Goal: Information Seeking & Learning: Learn about a topic

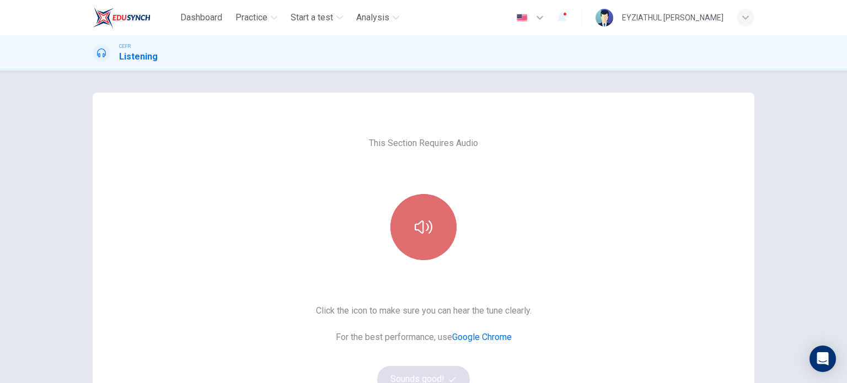
click at [412, 240] on button "button" at bounding box center [423, 227] width 66 height 66
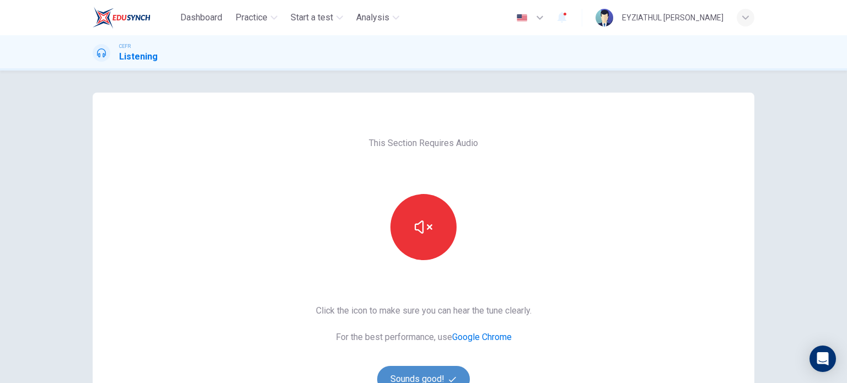
click at [403, 370] on button "Sounds good!" at bounding box center [423, 379] width 93 height 26
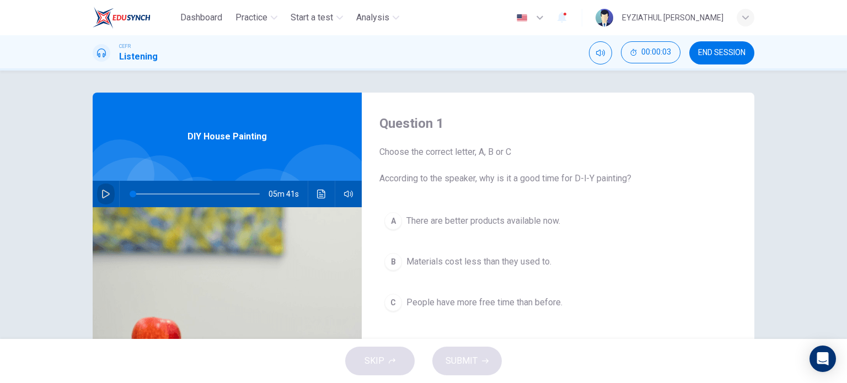
click at [101, 198] on icon "button" at bounding box center [105, 194] width 9 height 9
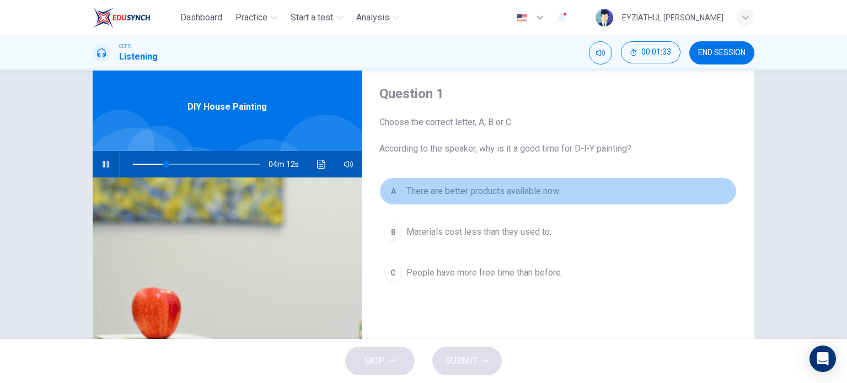
click at [439, 203] on button "A There are better products available now." at bounding box center [557, 191] width 357 height 28
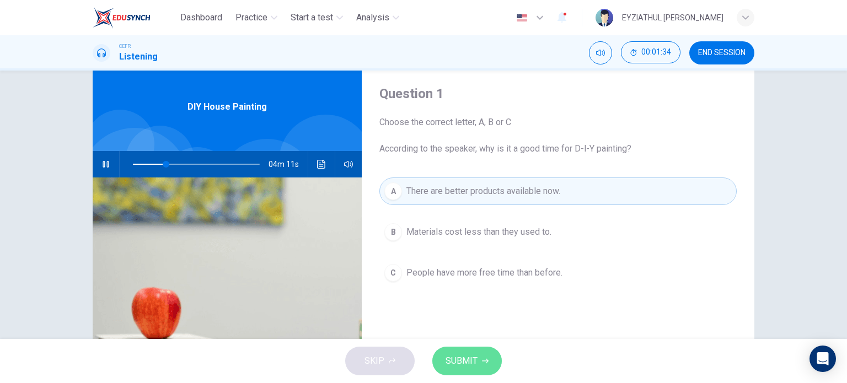
click at [462, 354] on span "SUBMIT" at bounding box center [461, 360] width 32 height 15
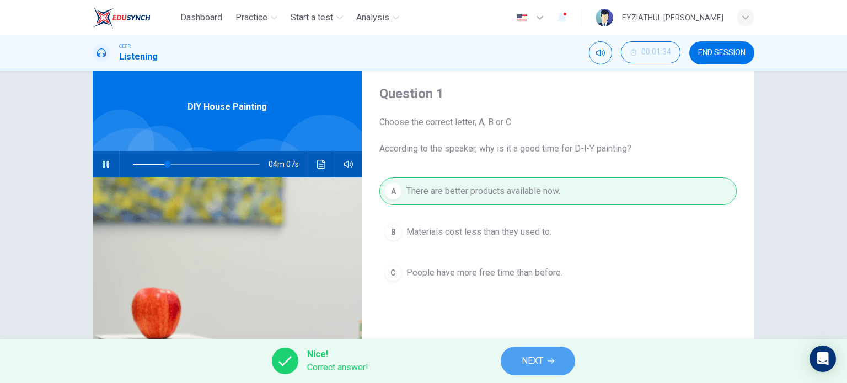
click at [526, 365] on span "NEXT" at bounding box center [531, 360] width 21 height 15
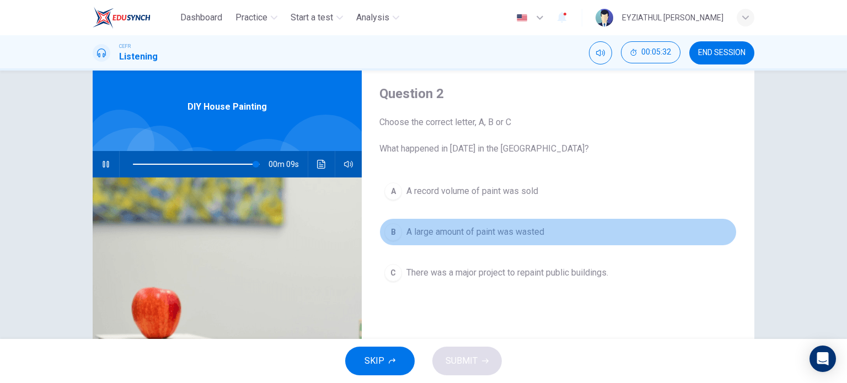
click at [490, 230] on span "A large amount of paint was wasted" at bounding box center [475, 231] width 138 height 13
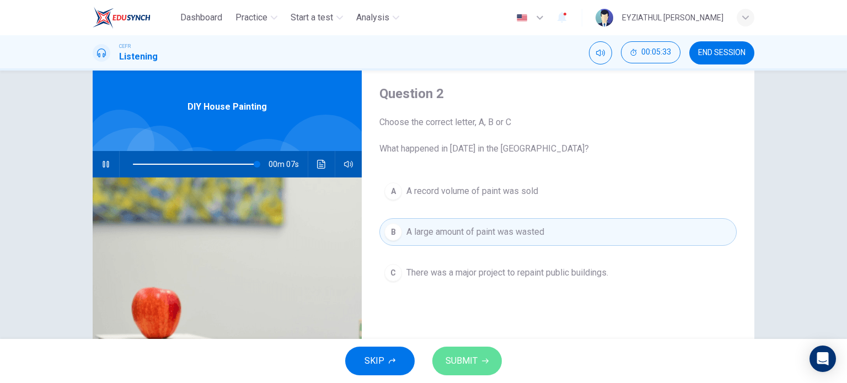
click at [476, 363] on span "SUBMIT" at bounding box center [461, 360] width 32 height 15
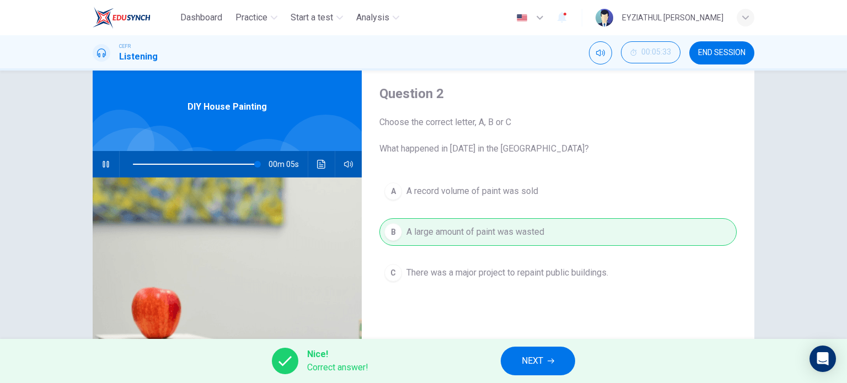
click at [558, 355] on button "NEXT" at bounding box center [537, 361] width 74 height 29
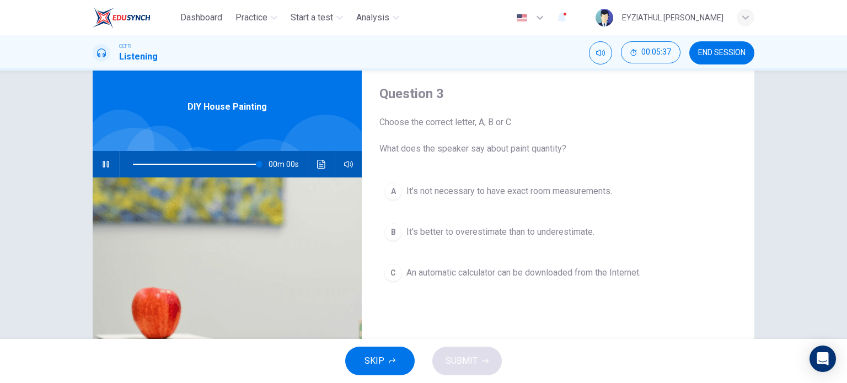
type input "0"
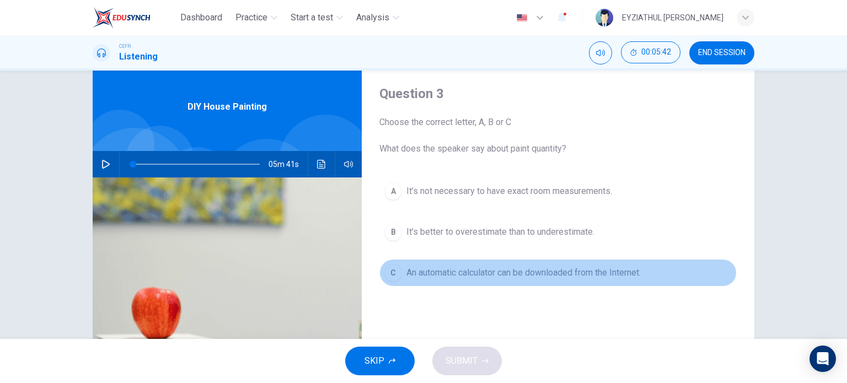
click at [532, 267] on span "An automatic calculator can be downloaded from the Internet." at bounding box center [523, 272] width 234 height 13
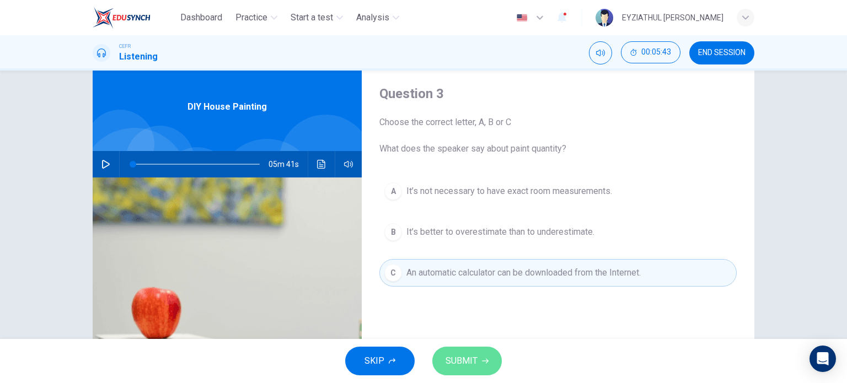
click at [462, 350] on button "SUBMIT" at bounding box center [466, 361] width 69 height 29
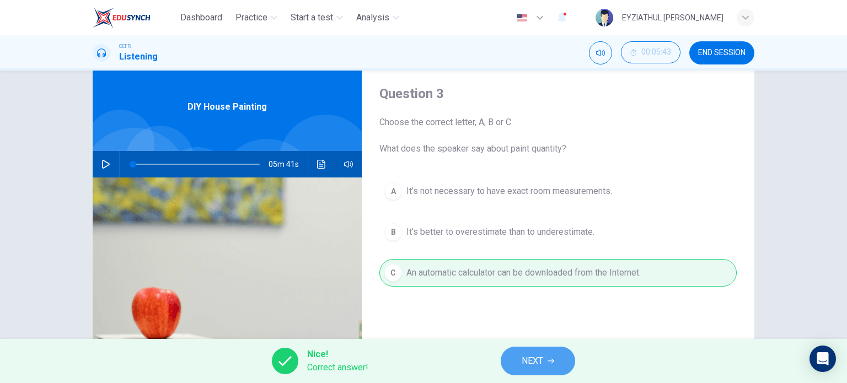
click at [514, 353] on button "NEXT" at bounding box center [537, 361] width 74 height 29
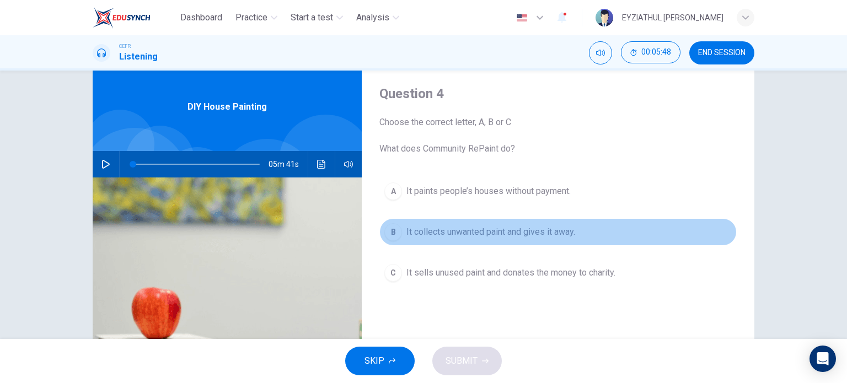
click at [512, 236] on span "It collects unwanted paint and gives it away." at bounding box center [490, 231] width 169 height 13
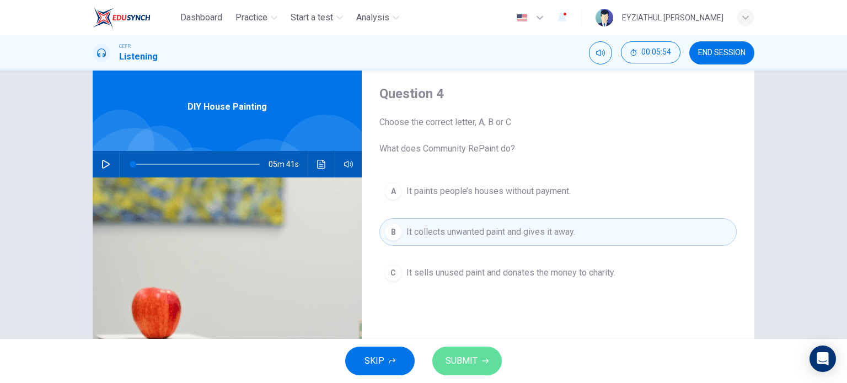
click at [485, 354] on button "SUBMIT" at bounding box center [466, 361] width 69 height 29
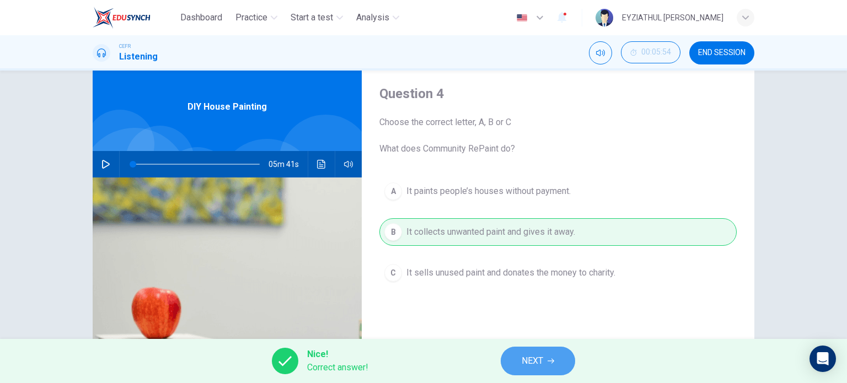
click at [522, 359] on span "NEXT" at bounding box center [531, 360] width 21 height 15
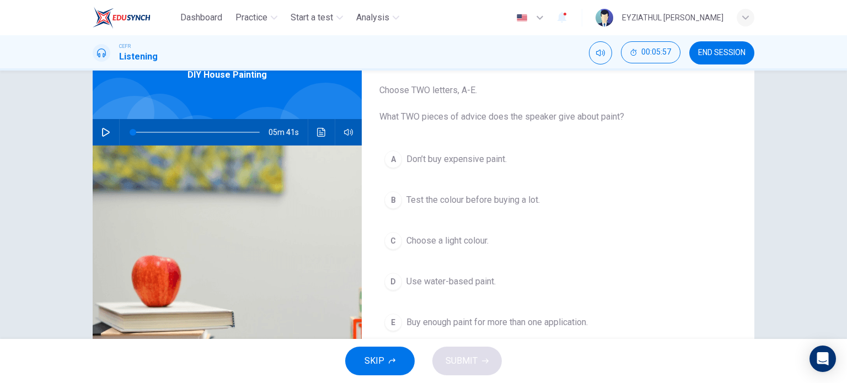
scroll to position [83, 0]
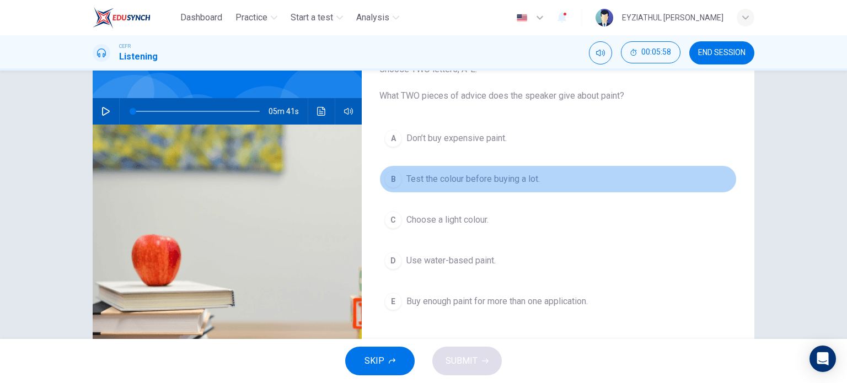
click at [480, 187] on button "B Test the colour before buying a lot." at bounding box center [557, 179] width 357 height 28
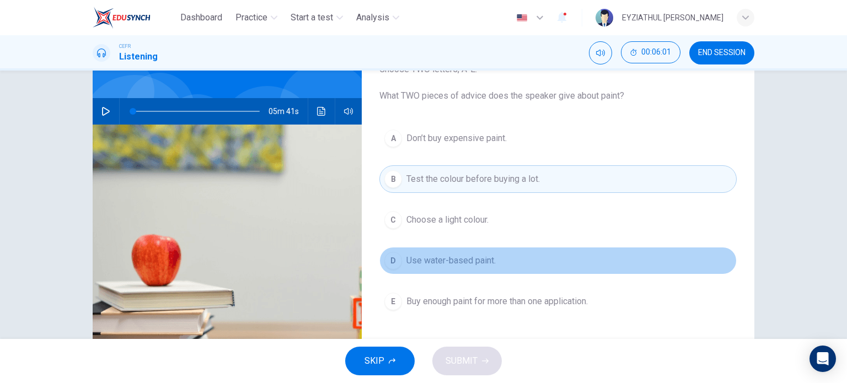
click at [477, 257] on span "Use water-based paint." at bounding box center [450, 260] width 89 height 13
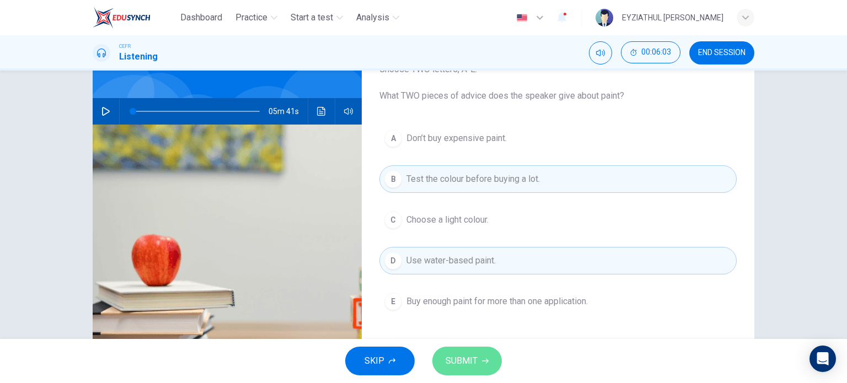
click at [481, 354] on button "SUBMIT" at bounding box center [466, 361] width 69 height 29
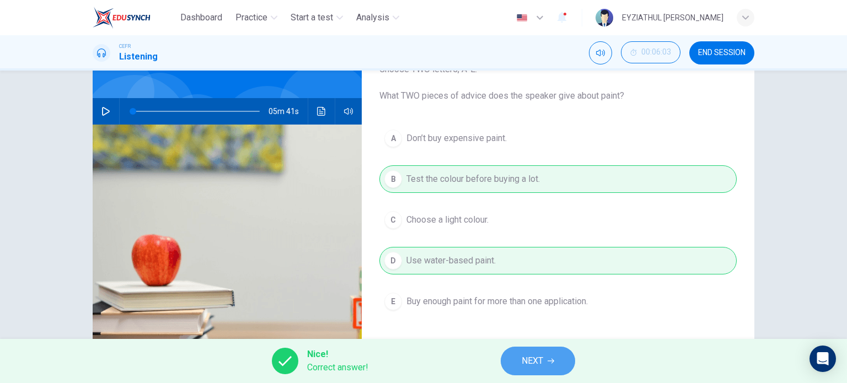
click at [514, 354] on button "NEXT" at bounding box center [537, 361] width 74 height 29
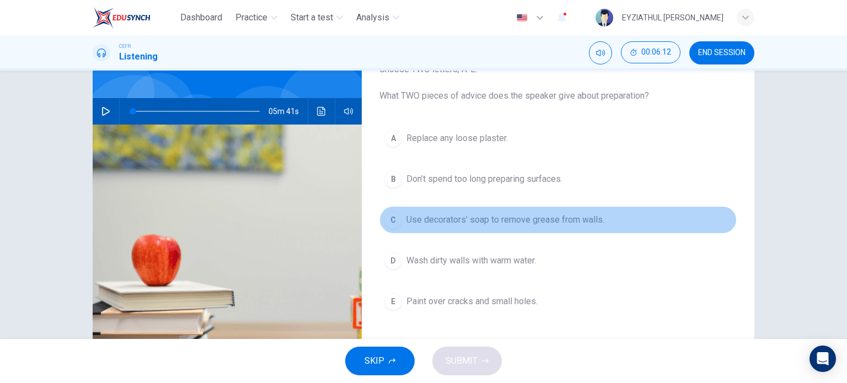
click at [536, 224] on span "Use decorators’ soap to remove grease from walls." at bounding box center [505, 219] width 198 height 13
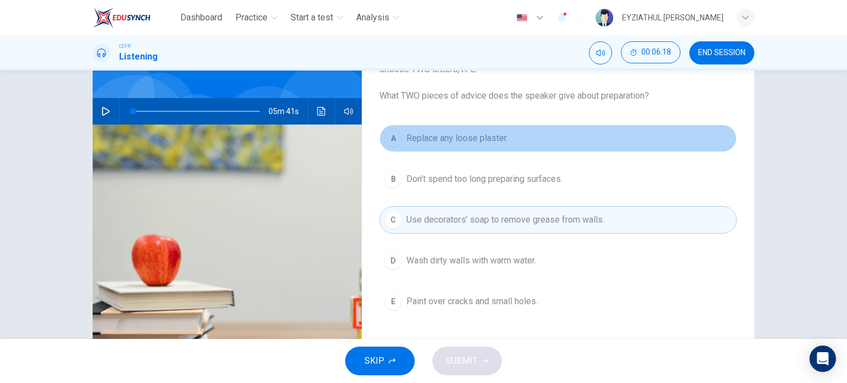
click at [456, 137] on span "Replace any loose plaster." at bounding box center [456, 138] width 101 height 13
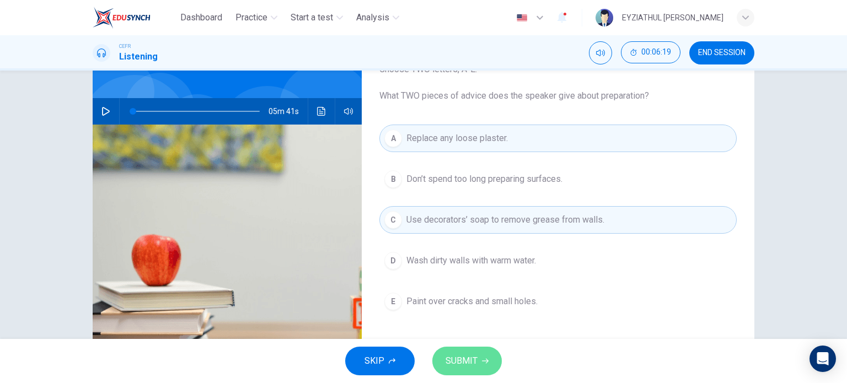
click at [485, 347] on button "SUBMIT" at bounding box center [466, 361] width 69 height 29
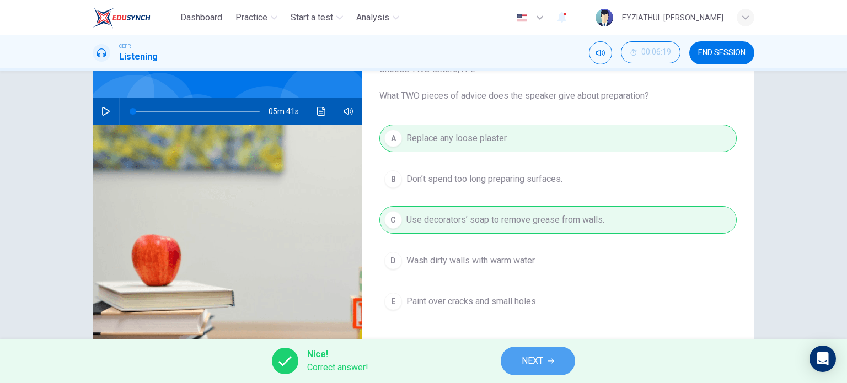
click at [521, 364] on span "NEXT" at bounding box center [531, 360] width 21 height 15
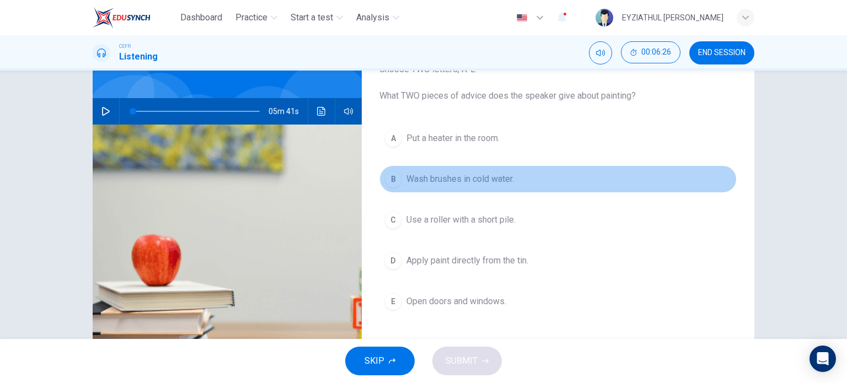
click at [455, 185] on button "B Wash brushes in cold water." at bounding box center [557, 179] width 357 height 28
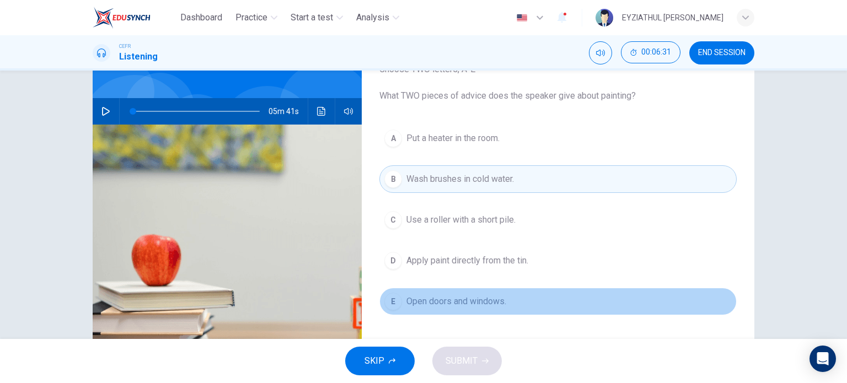
click at [462, 295] on span "Open doors and windows." at bounding box center [456, 301] width 100 height 13
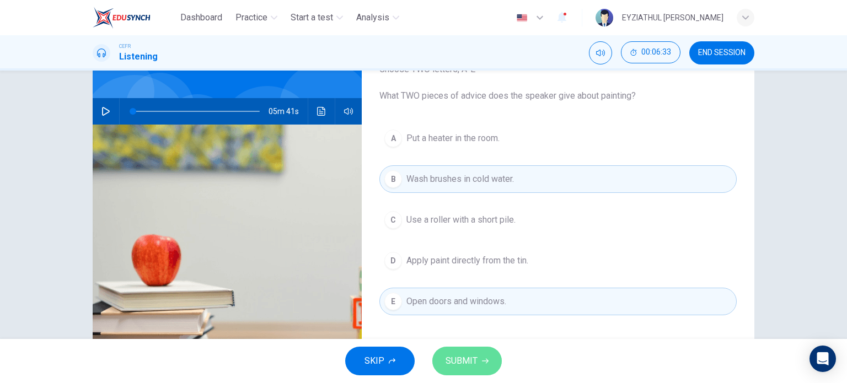
click at [478, 362] on button "SUBMIT" at bounding box center [466, 361] width 69 height 29
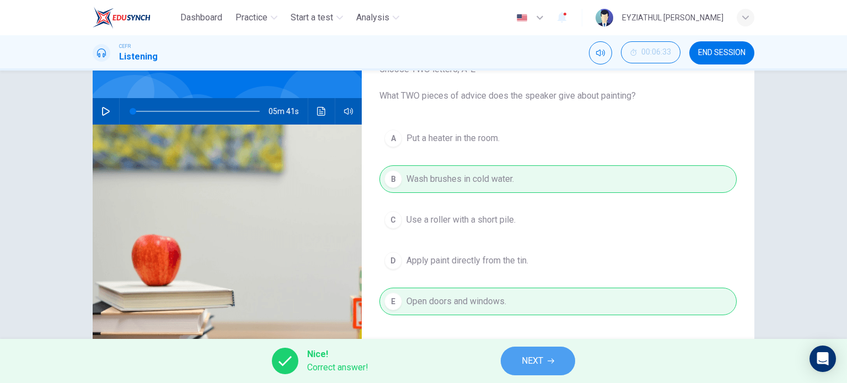
click at [516, 362] on button "NEXT" at bounding box center [537, 361] width 74 height 29
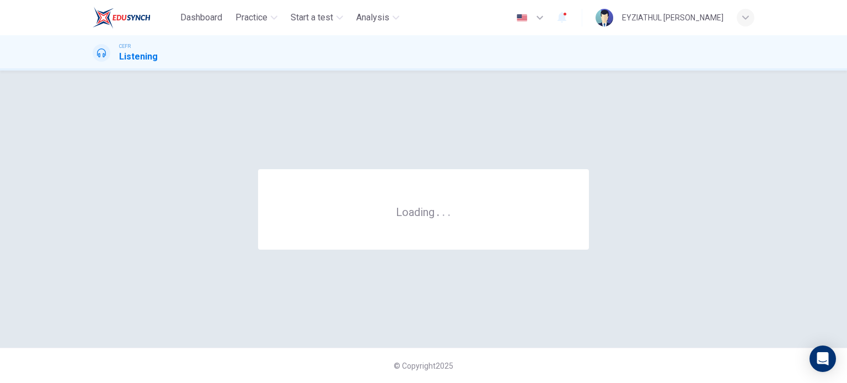
scroll to position [0, 0]
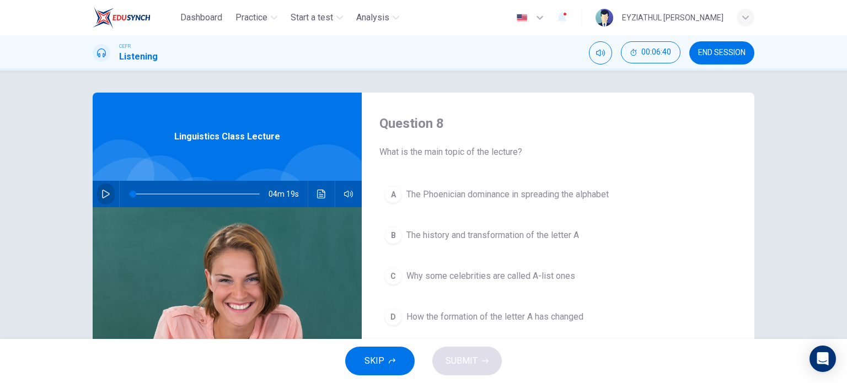
click at [105, 196] on icon "button" at bounding box center [106, 194] width 8 height 9
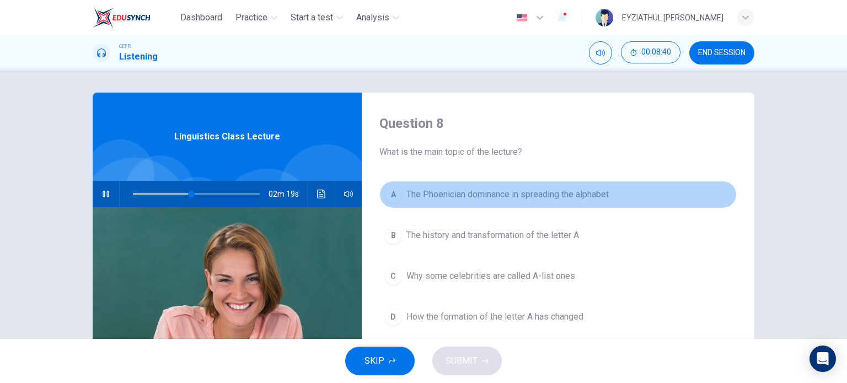
click at [414, 191] on span "The Phoenician dominance in spreading the alphabet" at bounding box center [507, 194] width 202 height 13
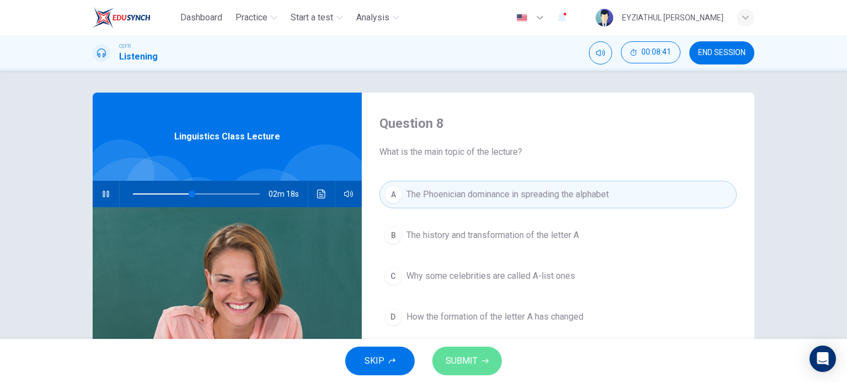
click at [456, 361] on span "SUBMIT" at bounding box center [461, 360] width 32 height 15
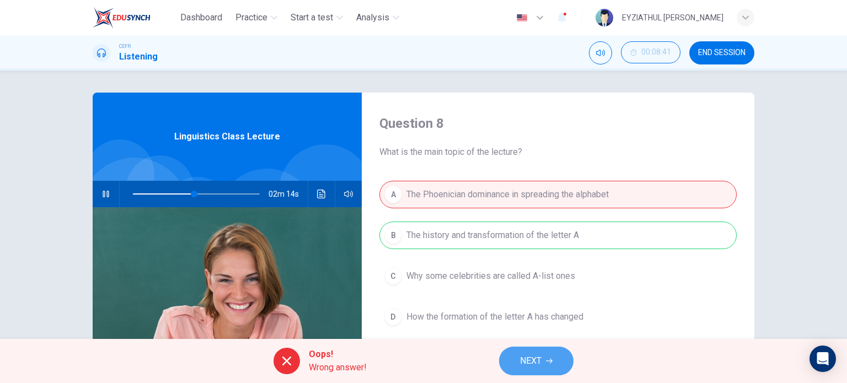
click at [525, 363] on span "NEXT" at bounding box center [530, 360] width 21 height 15
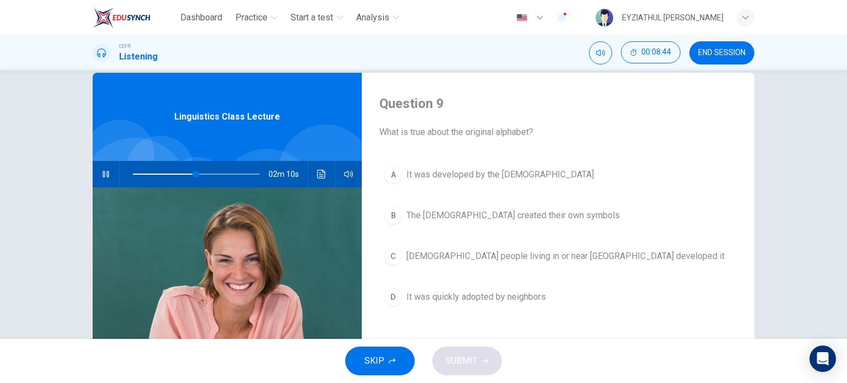
scroll to position [19, 0]
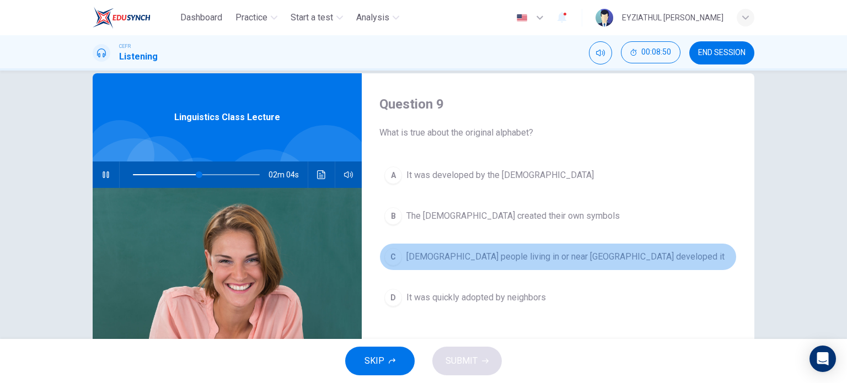
click at [545, 261] on span "Semitic people living in or near Egypt developed it" at bounding box center [565, 256] width 318 height 13
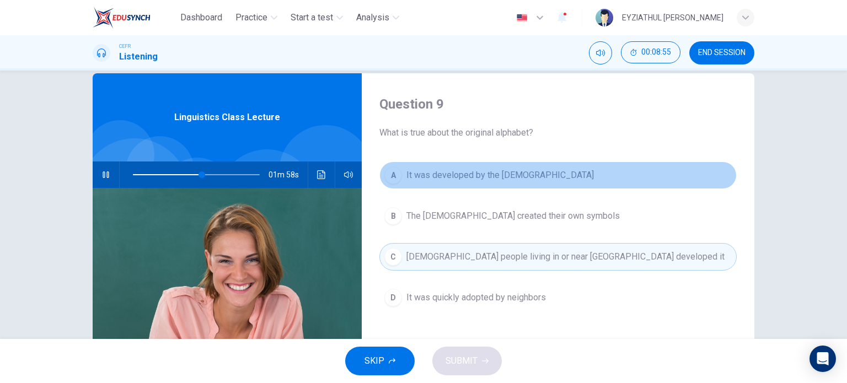
click at [477, 173] on span "It was developed by the Phoenicians" at bounding box center [499, 175] width 187 height 13
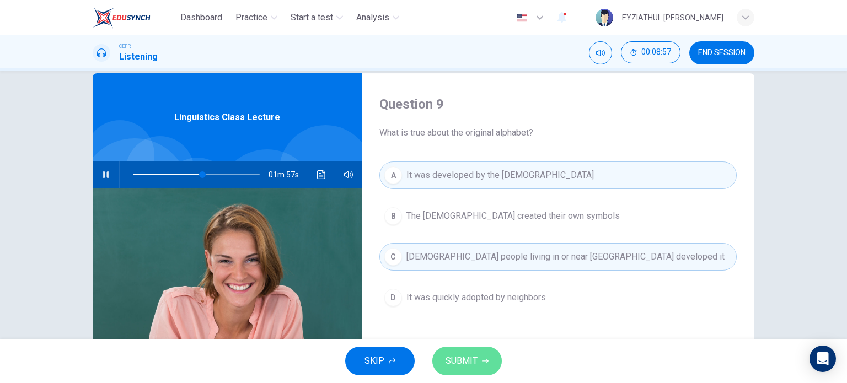
click at [450, 358] on span "SUBMIT" at bounding box center [461, 360] width 32 height 15
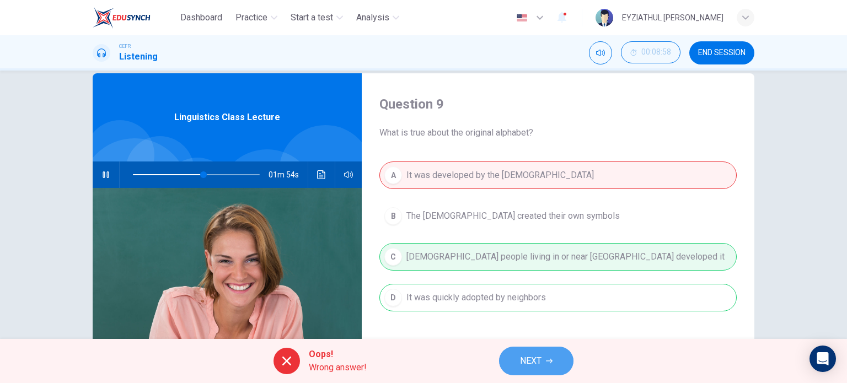
click at [515, 358] on button "NEXT" at bounding box center [536, 361] width 74 height 29
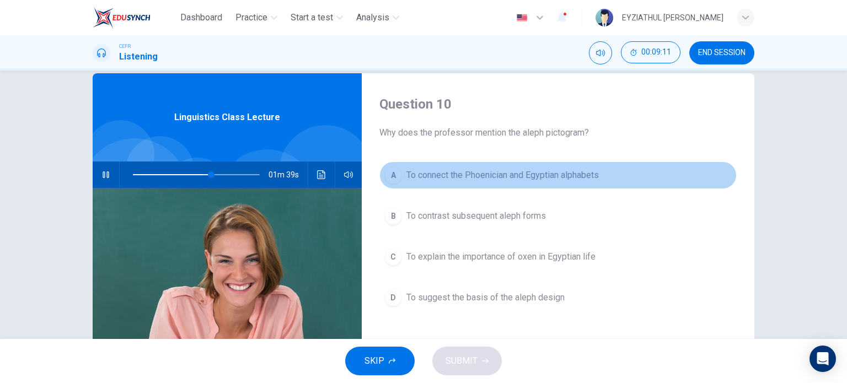
click at [477, 180] on span "To connect the Phoenician and Egyptian alphabets" at bounding box center [502, 175] width 192 height 13
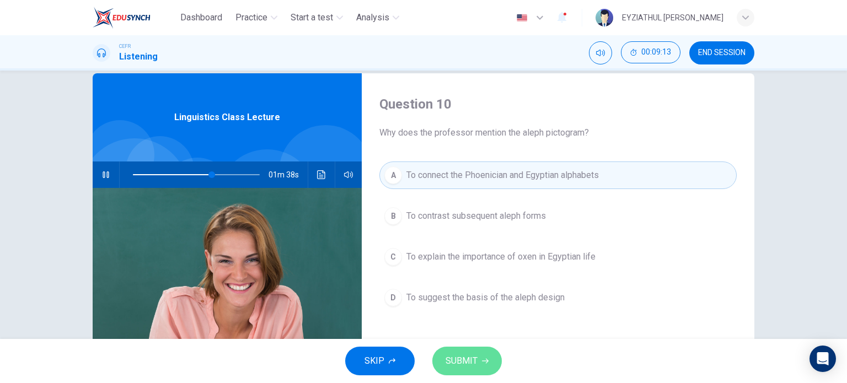
click at [462, 357] on span "SUBMIT" at bounding box center [461, 360] width 32 height 15
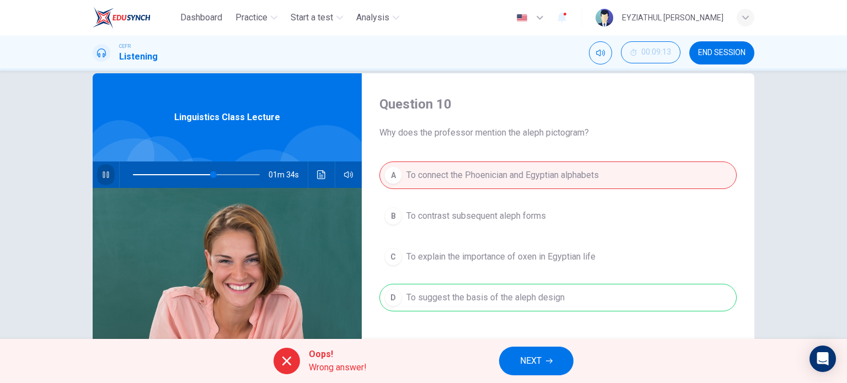
click at [111, 178] on button "button" at bounding box center [106, 174] width 18 height 26
type input "64"
click at [730, 45] on button "END SESSION" at bounding box center [721, 52] width 65 height 23
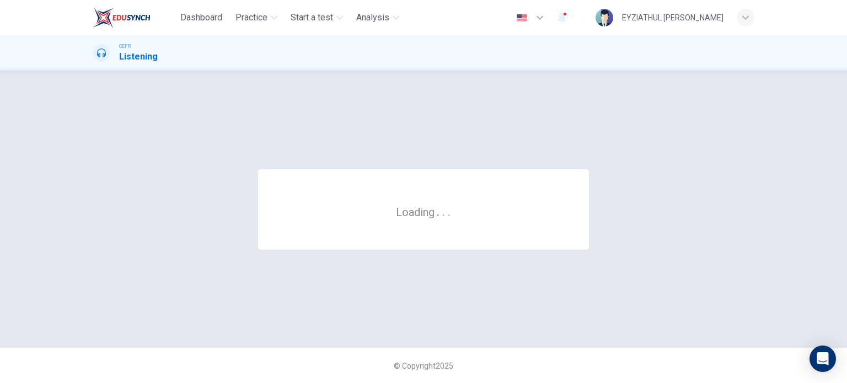
scroll to position [0, 0]
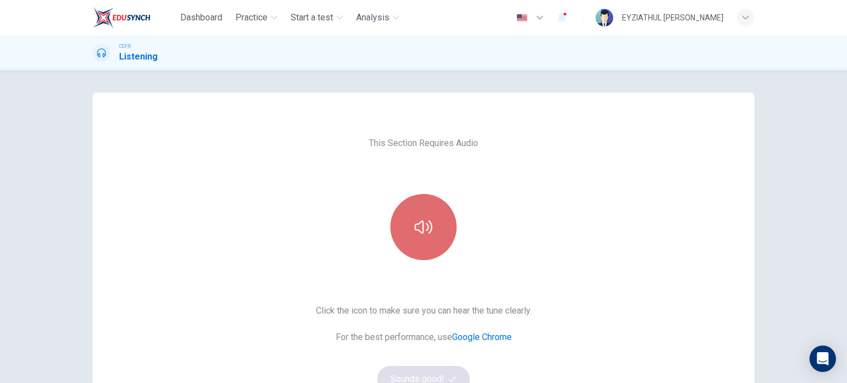
click at [412, 248] on button "button" at bounding box center [423, 227] width 66 height 66
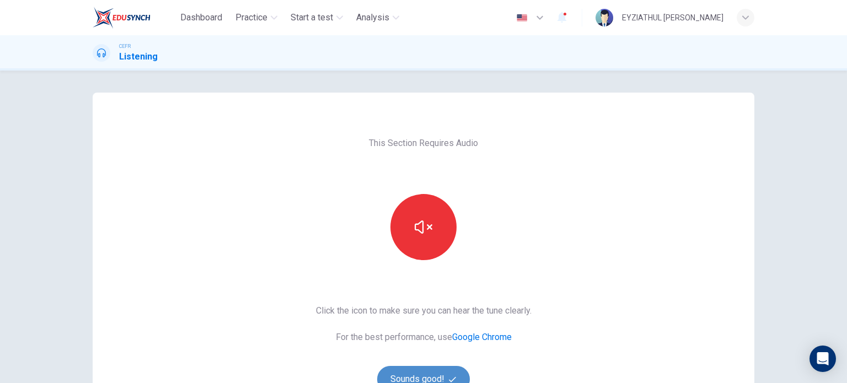
click at [419, 378] on button "Sounds good!" at bounding box center [423, 379] width 93 height 26
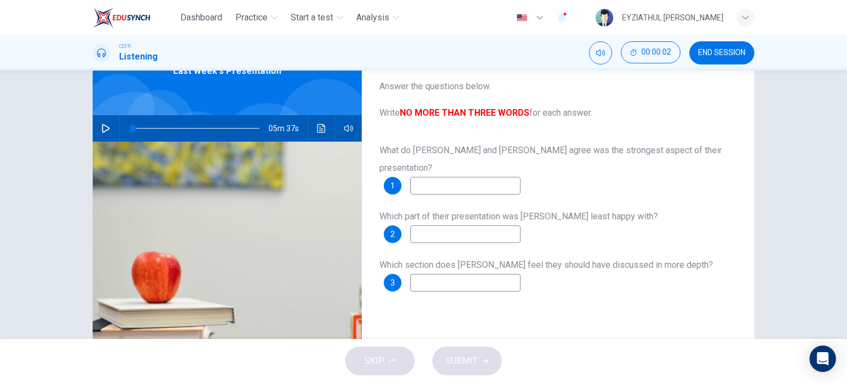
scroll to position [17, 0]
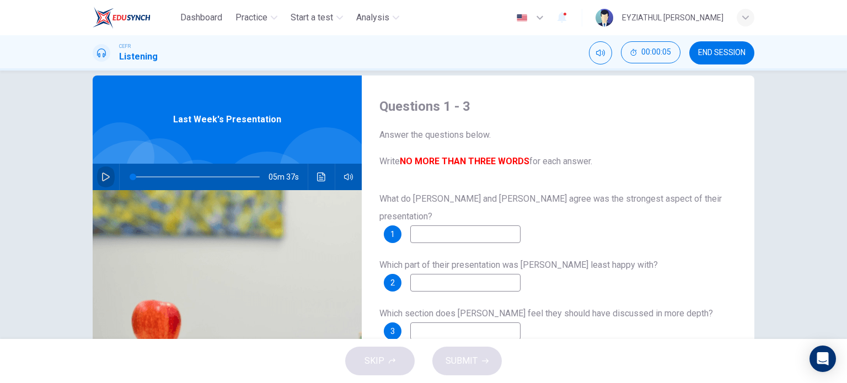
click at [101, 177] on icon "button" at bounding box center [105, 176] width 9 height 9
click at [463, 225] on input at bounding box center [465, 234] width 110 height 18
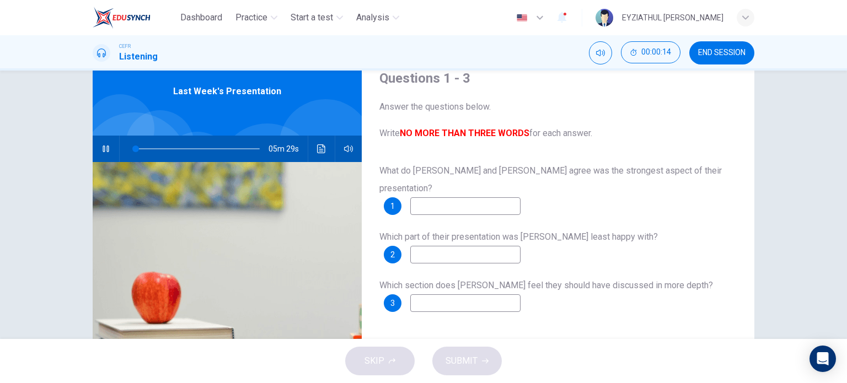
scroll to position [46, 0]
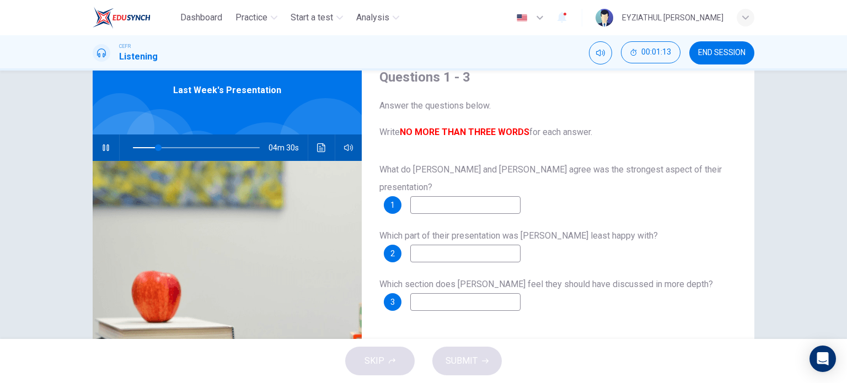
type input "20"
type input "co"
type input "20"
type input "c"
type input "21"
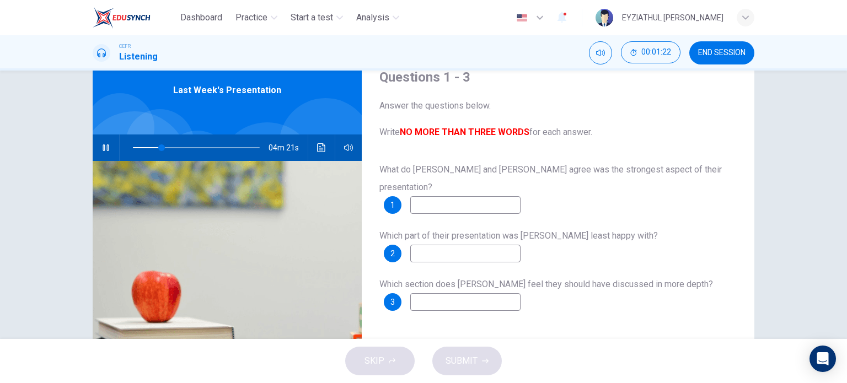
type input "23"
type input "te"
type input "23"
type input "techni"
type input "23"
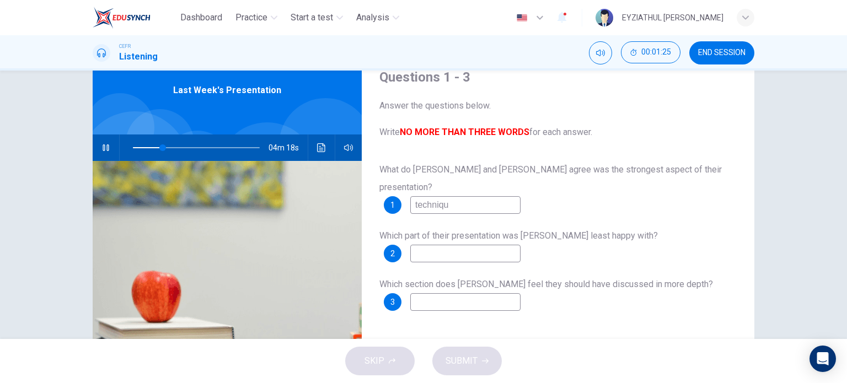
type input "technique"
type input "27"
type input "technique"
click at [463, 245] on input at bounding box center [465, 254] width 110 height 18
type input "35"
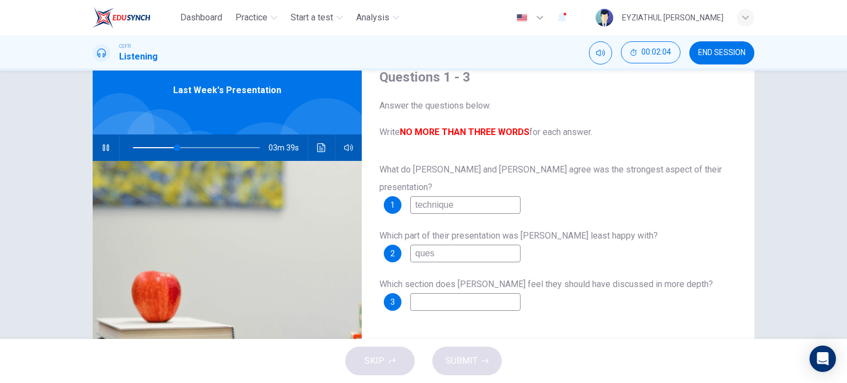
type input "quest"
type input "35"
type input "questions"
type input "37"
type input "questions"
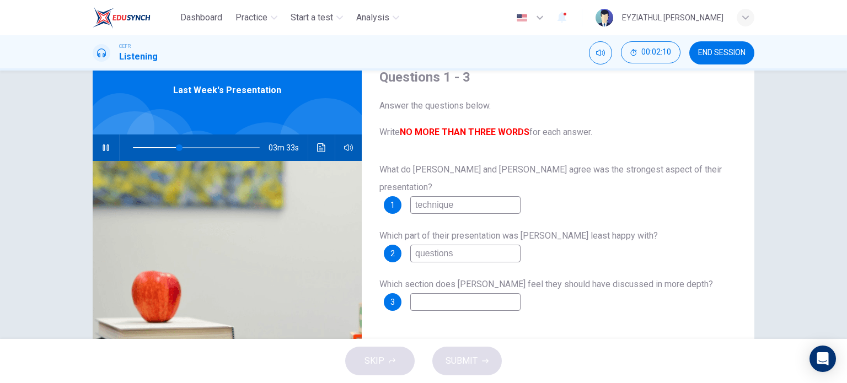
click at [452, 293] on input at bounding box center [465, 302] width 110 height 18
type input "39"
type input "s"
type input "40"
type input "so"
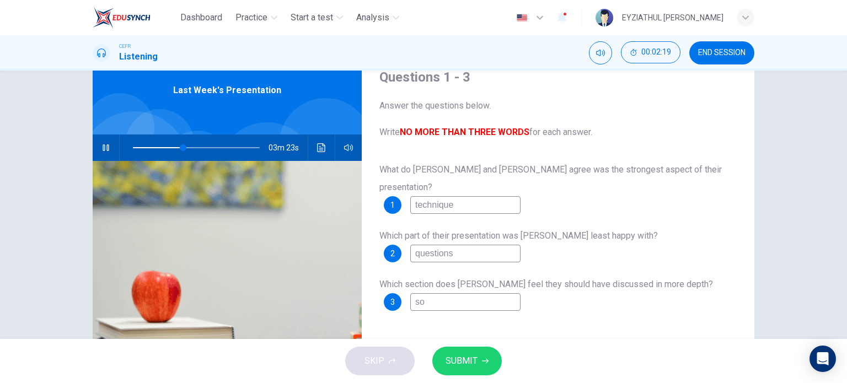
type input "40"
type input "sol"
type input "40"
type input "solu"
type input "40"
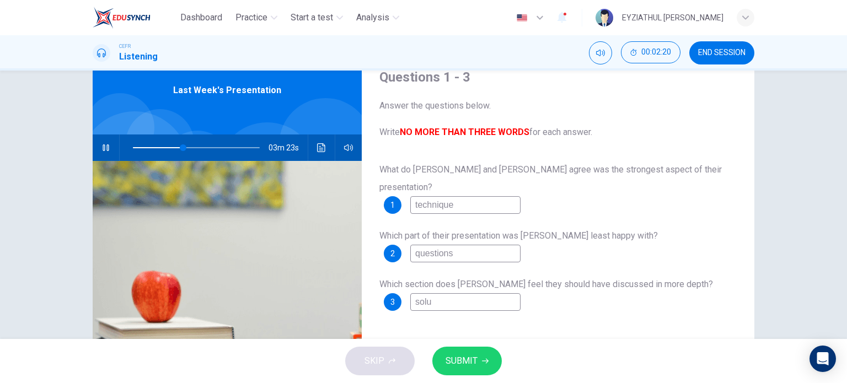
type input "solut"
type input "40"
type input "soluti"
type input "40"
type input "solutio"
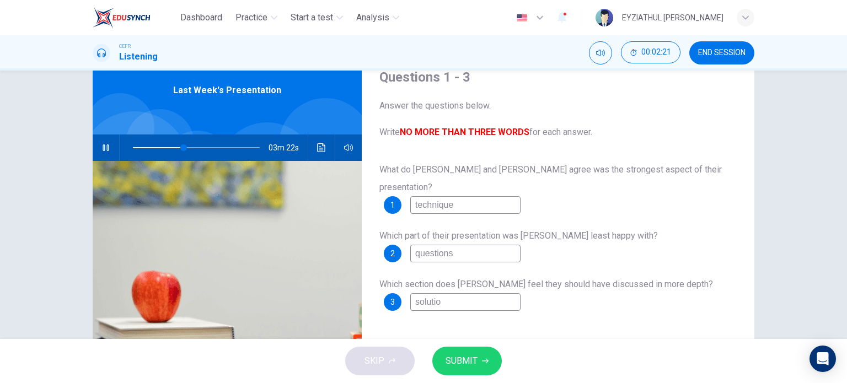
type input "40"
type input "solution"
type input "40"
type input "solutions"
type input "40"
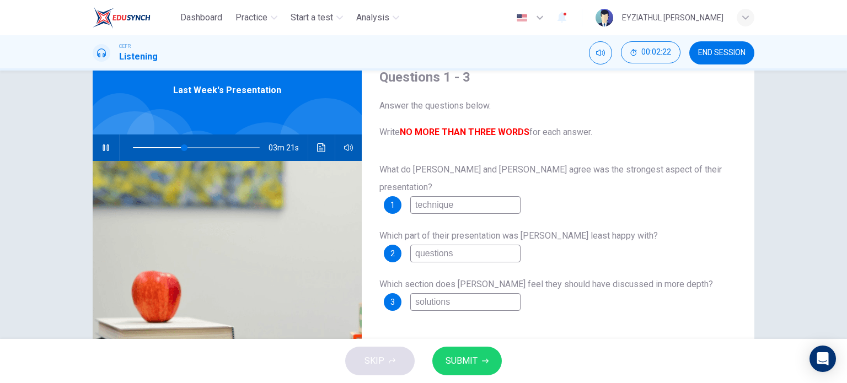
type input "solutions"
click at [464, 365] on span "SUBMIT" at bounding box center [461, 360] width 32 height 15
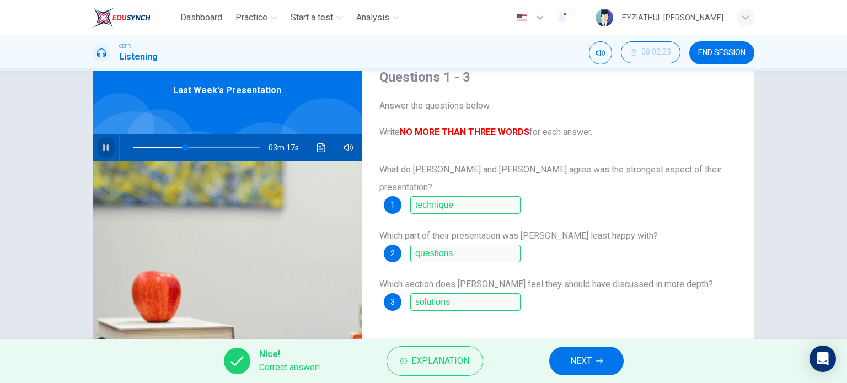
click at [107, 145] on button "button" at bounding box center [106, 147] width 18 height 26
click at [579, 357] on span "NEXT" at bounding box center [580, 360] width 21 height 15
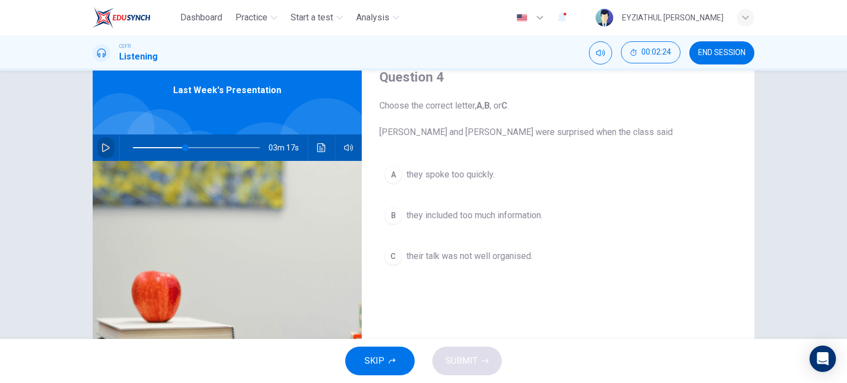
click at [103, 143] on icon "button" at bounding box center [105, 147] width 9 height 9
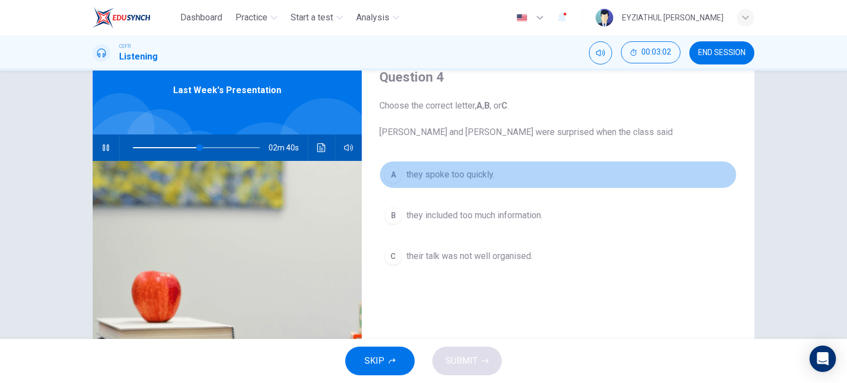
click at [439, 186] on button "A they spoke too quickly." at bounding box center [557, 175] width 357 height 28
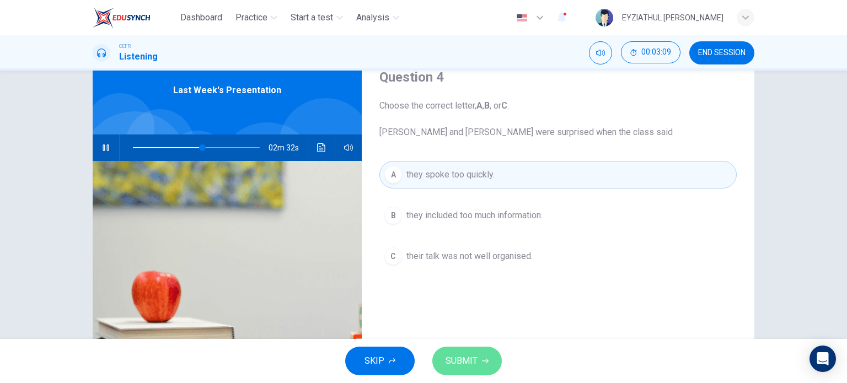
click at [459, 363] on span "SUBMIT" at bounding box center [461, 360] width 32 height 15
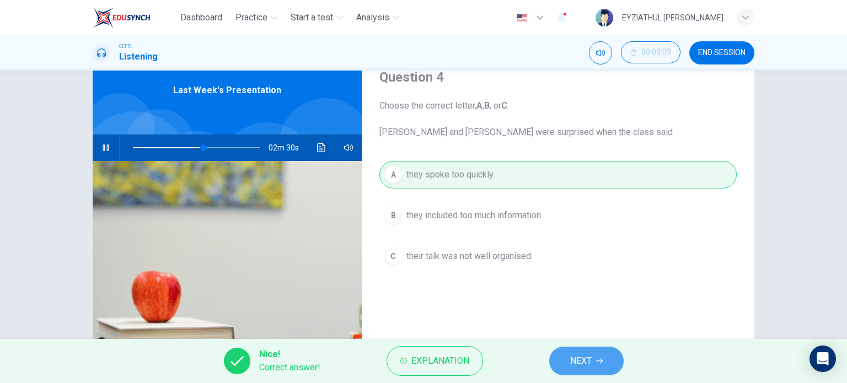
click at [581, 363] on span "NEXT" at bounding box center [580, 360] width 21 height 15
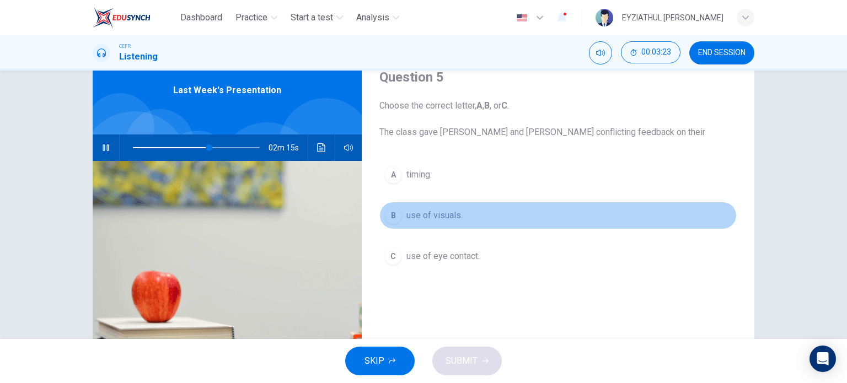
click at [432, 220] on span "use of visuals." at bounding box center [434, 215] width 56 height 13
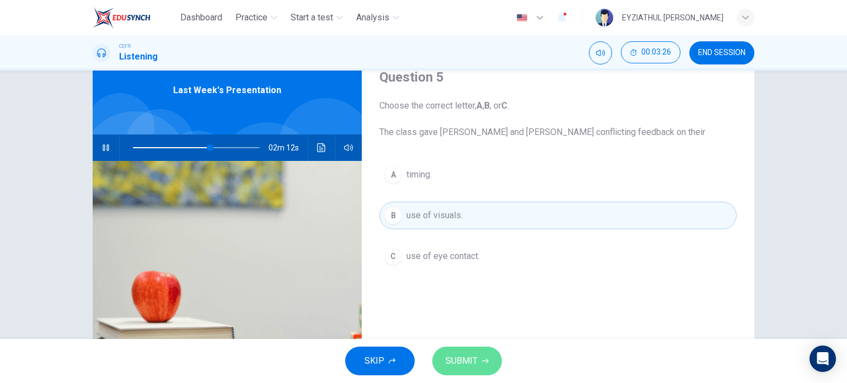
click at [458, 362] on span "SUBMIT" at bounding box center [461, 360] width 32 height 15
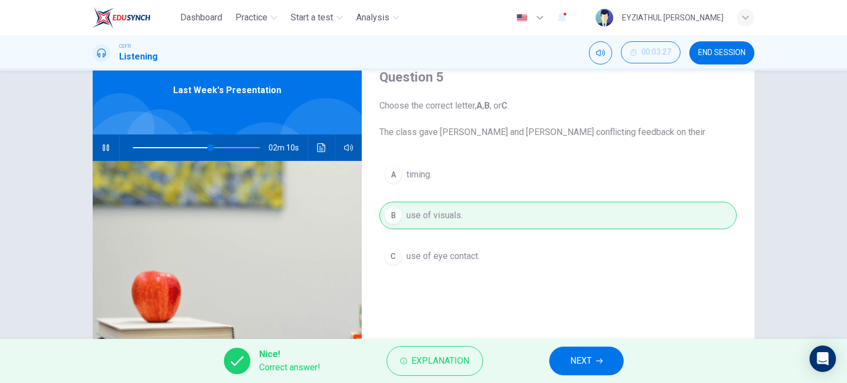
click at [554, 363] on button "NEXT" at bounding box center [586, 361] width 74 height 29
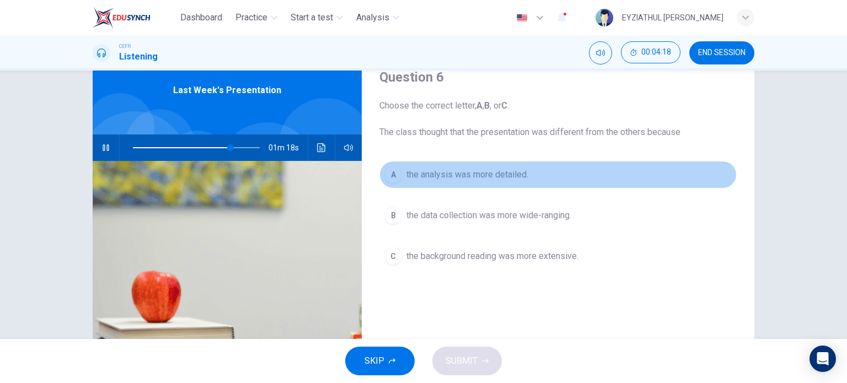
click at [472, 185] on button "A the analysis was more detailed." at bounding box center [557, 175] width 357 height 28
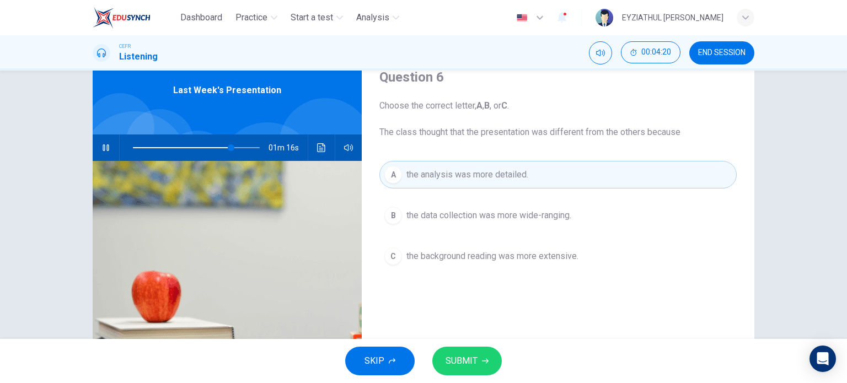
click at [476, 357] on button "SUBMIT" at bounding box center [466, 361] width 69 height 29
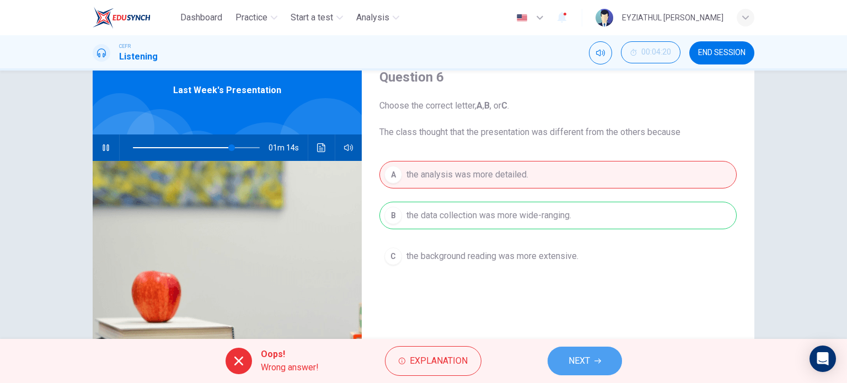
click at [583, 364] on span "NEXT" at bounding box center [578, 360] width 21 height 15
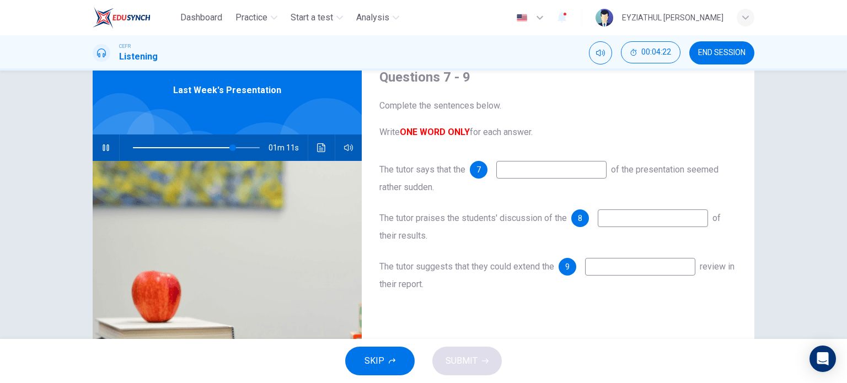
click at [516, 171] on input at bounding box center [551, 170] width 110 height 18
type input "82"
type input "struc"
type input "82"
type input "structur"
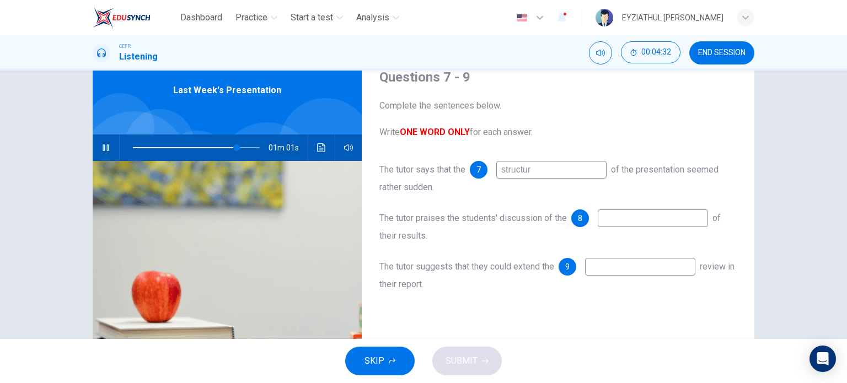
type input "82"
type input "structure"
type input "83"
type input "structure"
click at [619, 220] on input at bounding box center [652, 218] width 110 height 18
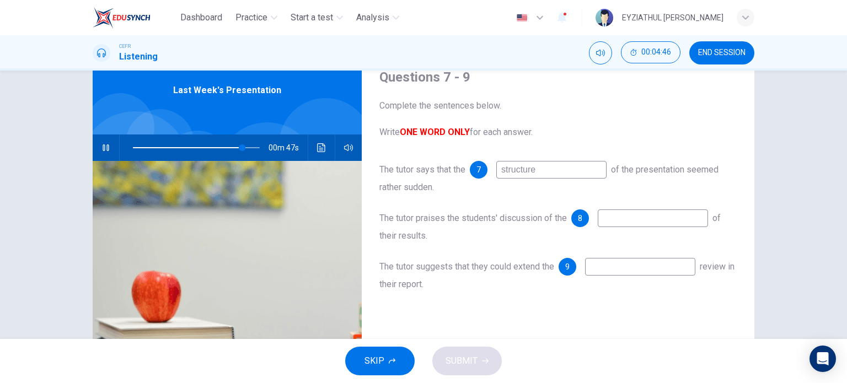
click at [619, 272] on input at bounding box center [640, 267] width 110 height 18
type input "89"
type input "c"
type input "90"
type input "cosi"
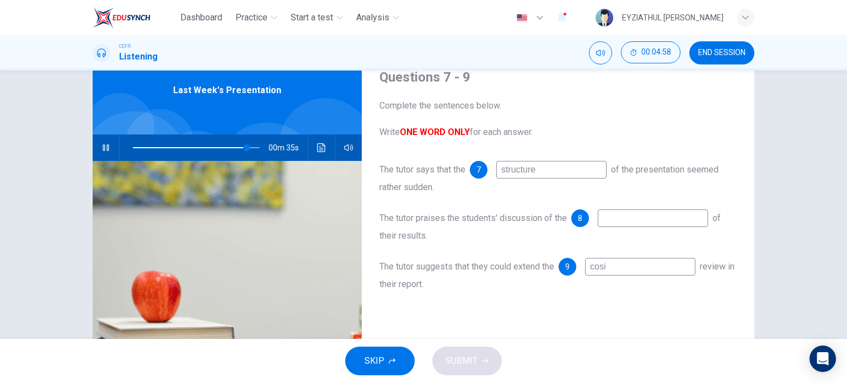
type input "90"
type input "cosing"
type input "90"
type input "cosing"
type input "90"
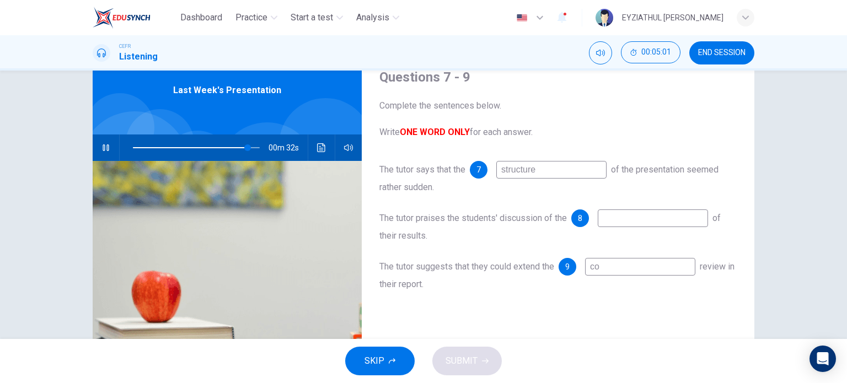
type input "c"
type input "91"
type input "concl"
type input "91"
type input "conclusion"
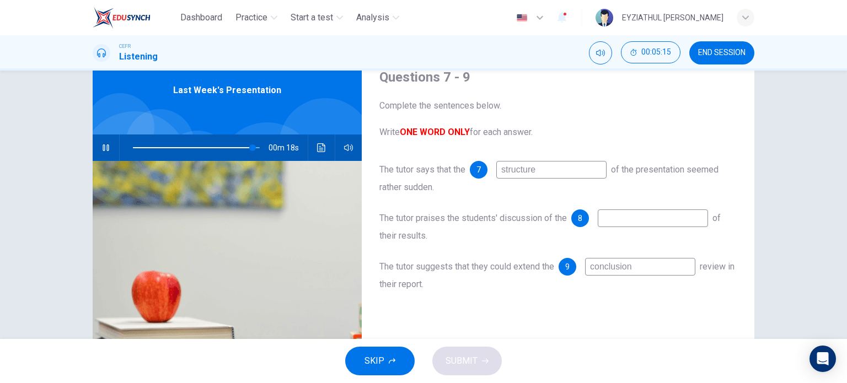
type input "95"
type input "conclusion"
click at [630, 224] on input at bounding box center [652, 218] width 110 height 18
type input "98"
drag, startPoint x: 637, startPoint y: 272, endPoint x: 562, endPoint y: 266, distance: 75.7
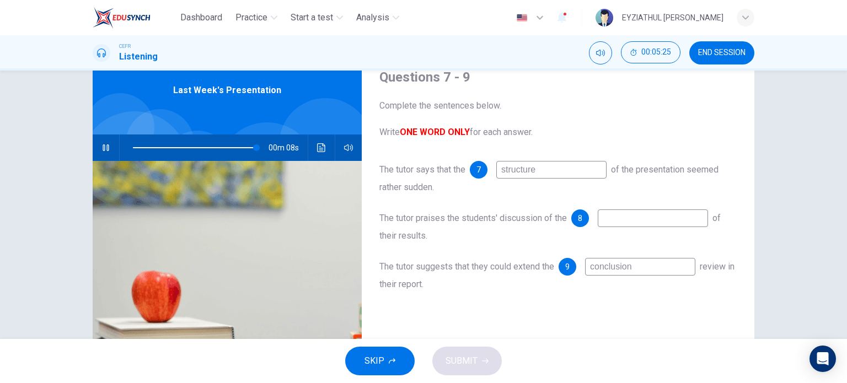
click at [562, 266] on div "9 conclusion" at bounding box center [626, 267] width 137 height 18
type input "98"
type input "liter"
type input "98"
type input "literature"
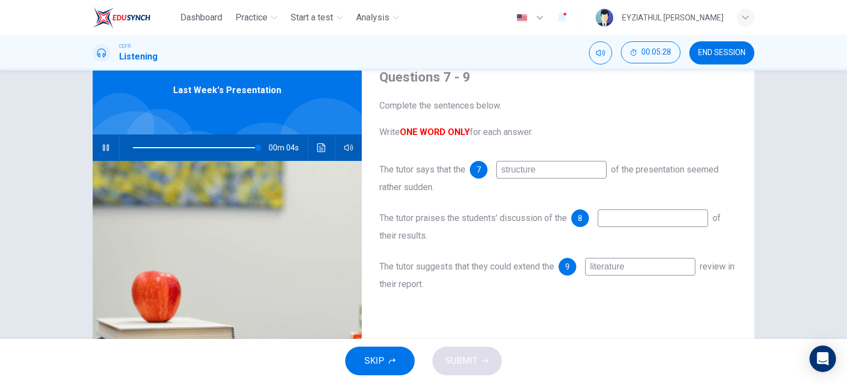
type input "99"
type input "literature"
click at [623, 218] on input at bounding box center [652, 218] width 110 height 18
click at [241, 146] on span at bounding box center [196, 147] width 127 height 15
click at [102, 144] on icon "button" at bounding box center [106, 147] width 8 height 9
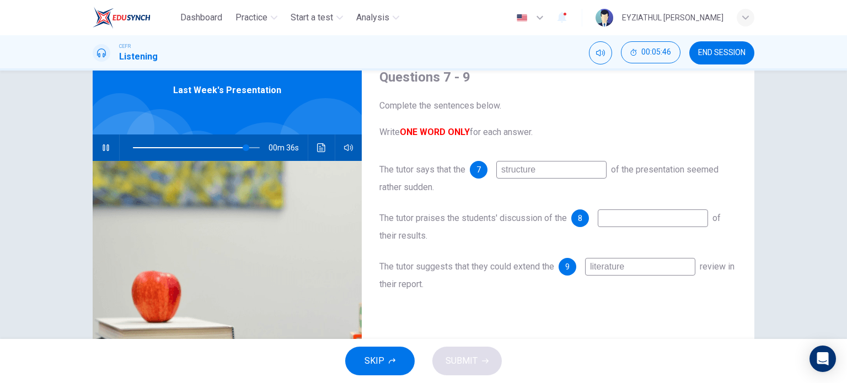
click at [617, 224] on input at bounding box center [652, 218] width 110 height 18
type input "93"
type input "l"
type input "93"
type input "li"
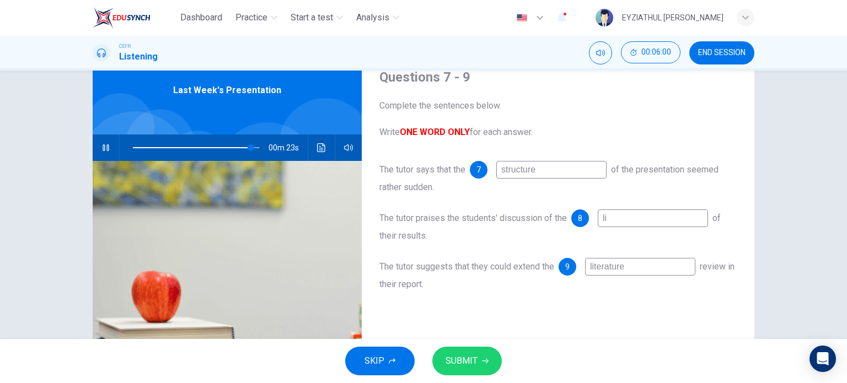
type input "93"
type input "lim"
type input "93"
type input "limi"
type input "93"
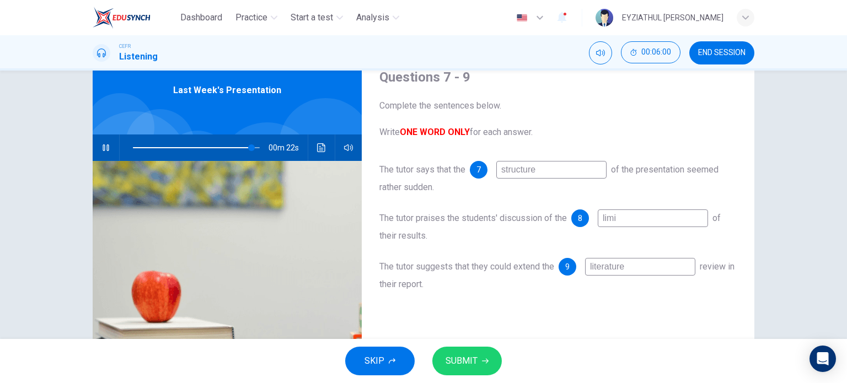
type input "limit"
type input "93"
type input "limita"
type input "93"
type input "limitat"
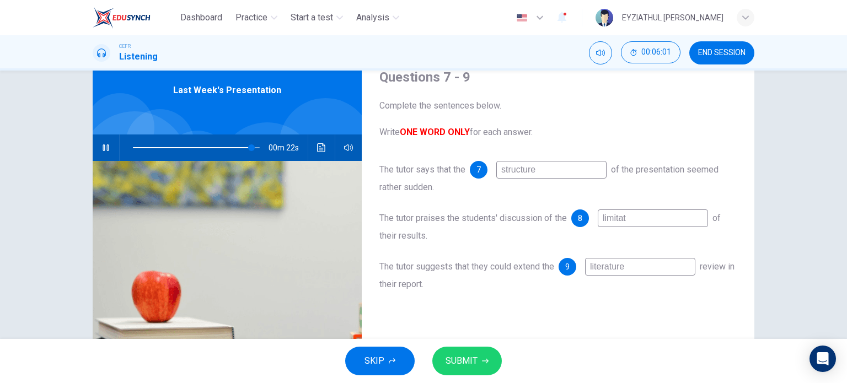
type input "94"
type input "limitati"
type input "94"
type input "limitatio"
type input "94"
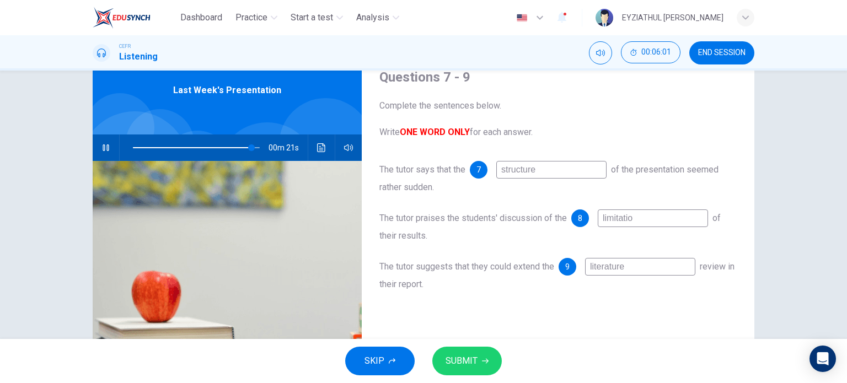
type input "limitation"
type input "94"
type input "limitations"
type input "94"
type input "limitations"
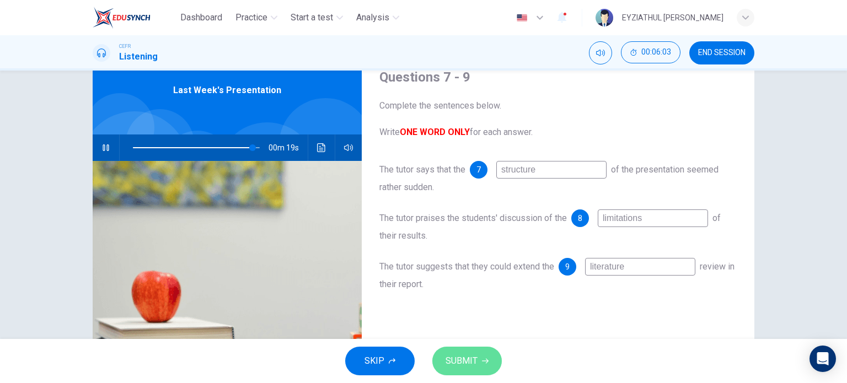
click at [489, 361] on button "SUBMIT" at bounding box center [466, 361] width 69 height 29
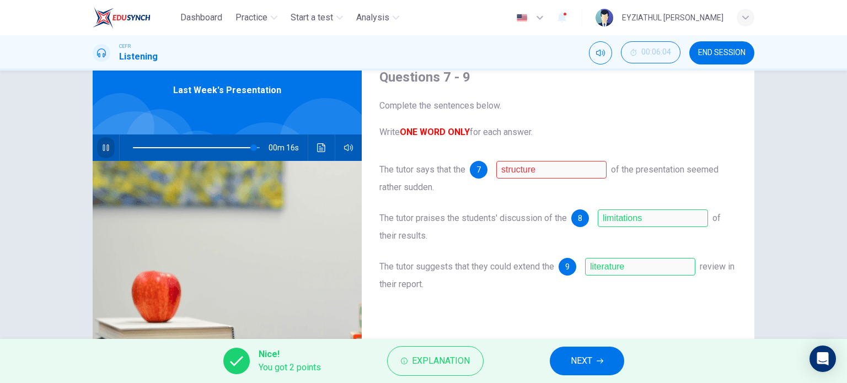
click at [102, 150] on icon "button" at bounding box center [105, 147] width 9 height 9
type input "95"
click at [424, 352] on button "Explanation" at bounding box center [435, 361] width 96 height 30
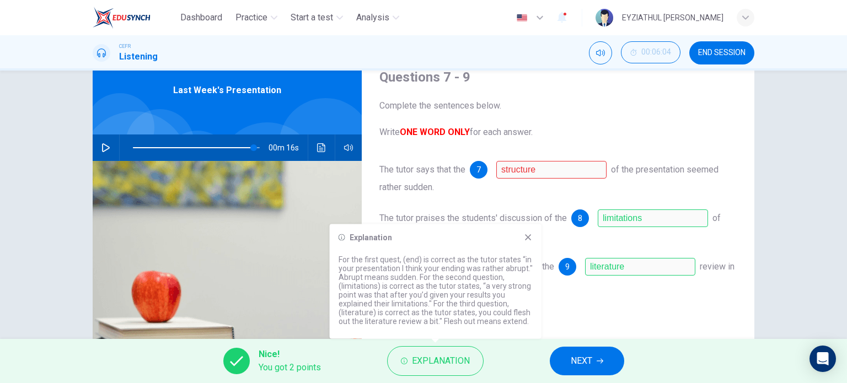
click at [525, 236] on icon at bounding box center [528, 237] width 9 height 9
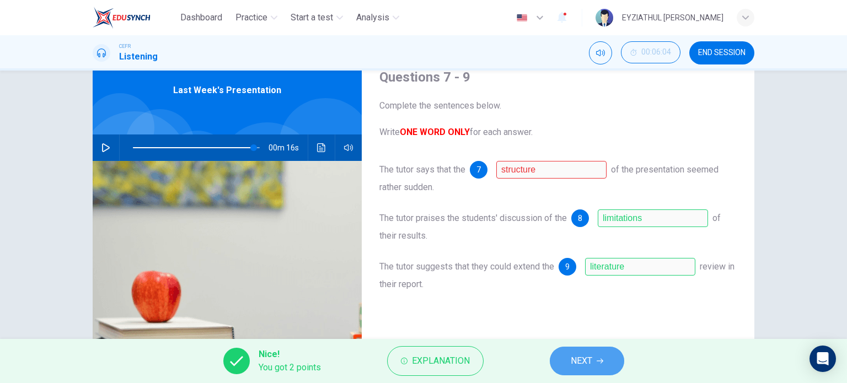
click at [584, 357] on span "NEXT" at bounding box center [580, 360] width 21 height 15
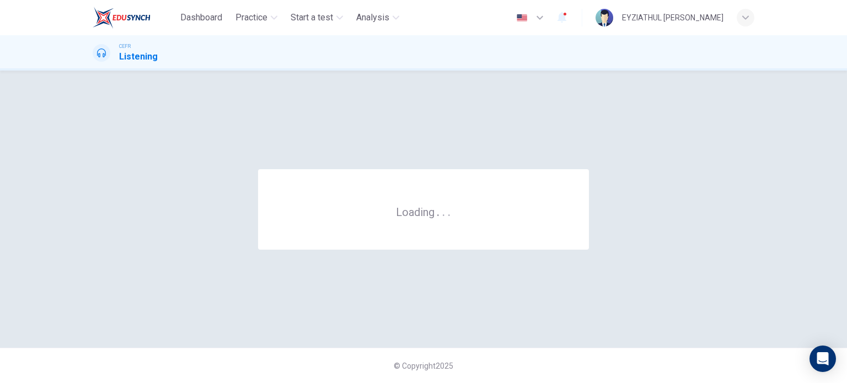
scroll to position [0, 0]
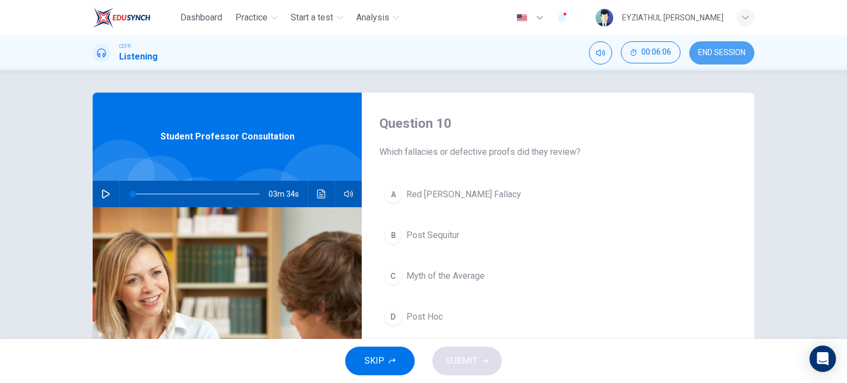
click at [702, 51] on span "END SESSION" at bounding box center [721, 52] width 47 height 9
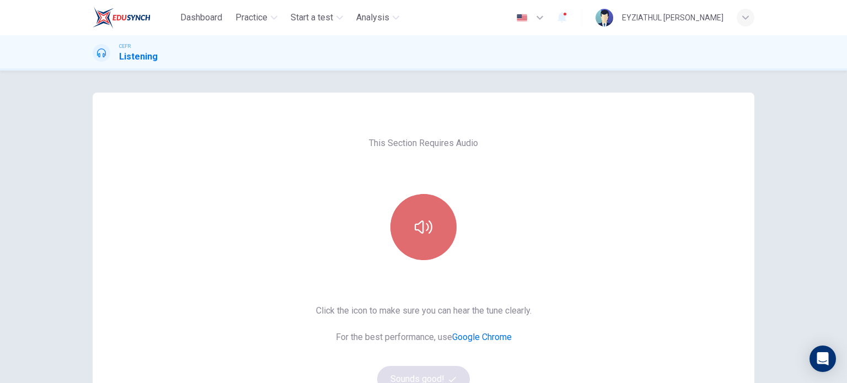
click at [436, 230] on button "button" at bounding box center [423, 227] width 66 height 66
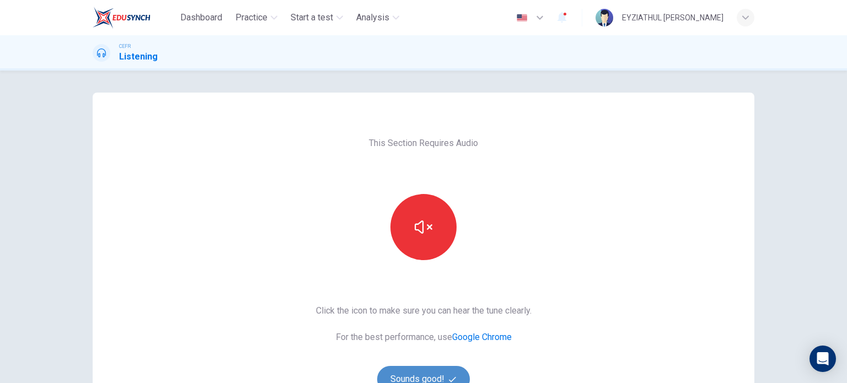
click at [414, 373] on button "Sounds good!" at bounding box center [423, 379] width 93 height 26
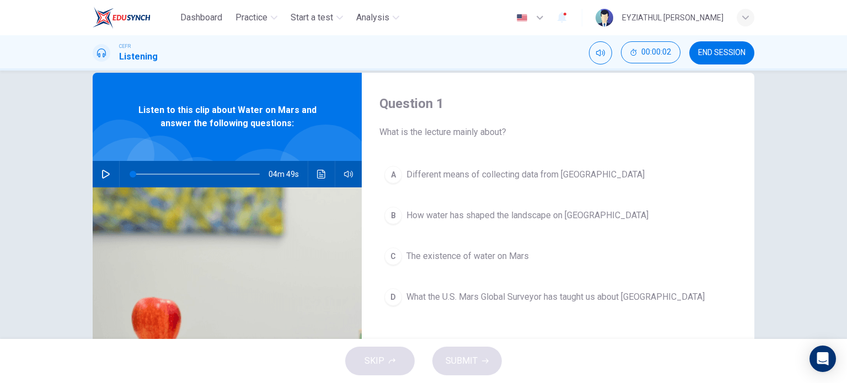
scroll to position [21, 0]
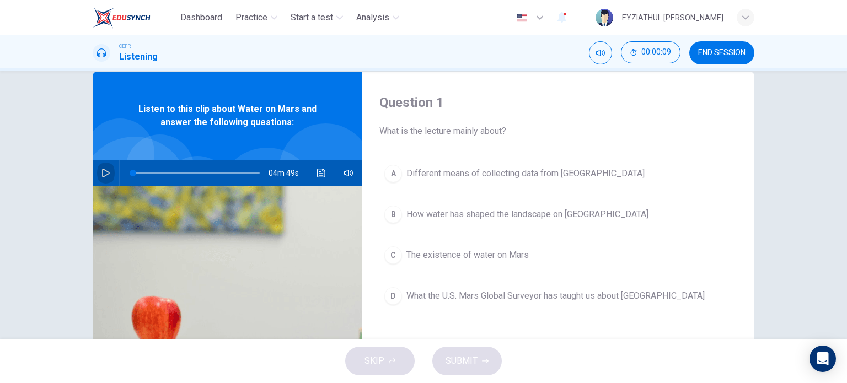
click at [101, 172] on icon "button" at bounding box center [105, 173] width 9 height 9
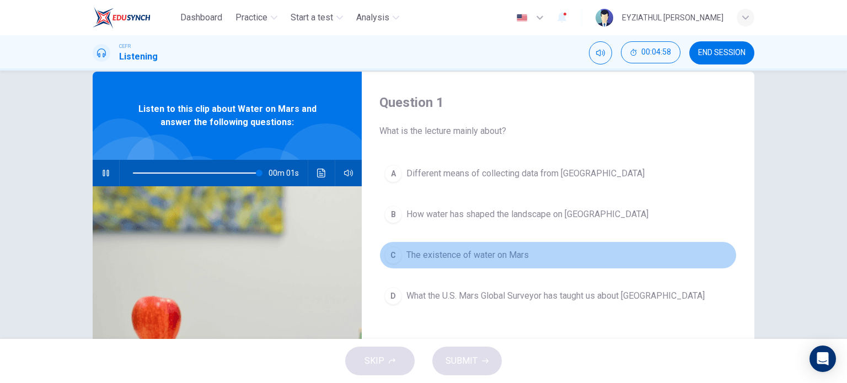
click at [430, 256] on span "The existence of water on Mars" at bounding box center [467, 255] width 122 height 13
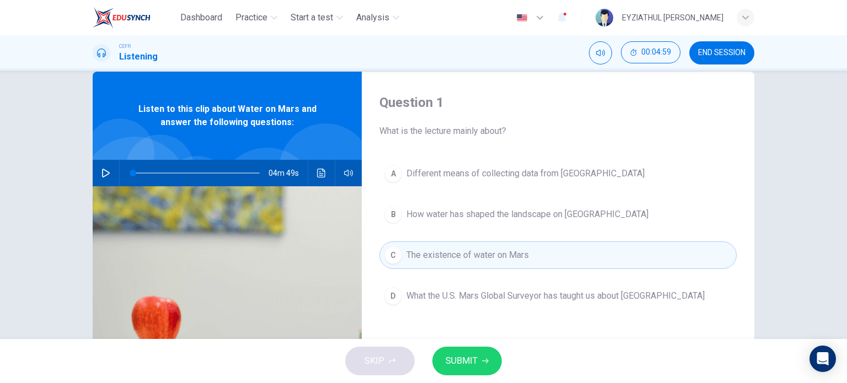
type input "0"
click at [485, 370] on button "SUBMIT" at bounding box center [466, 361] width 69 height 29
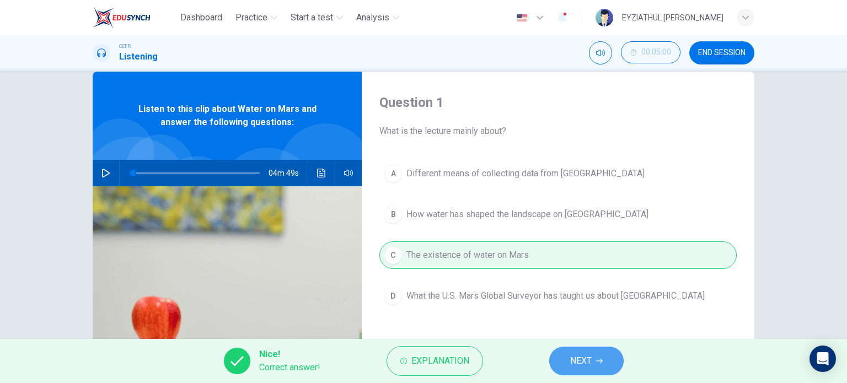
click at [572, 373] on button "NEXT" at bounding box center [586, 361] width 74 height 29
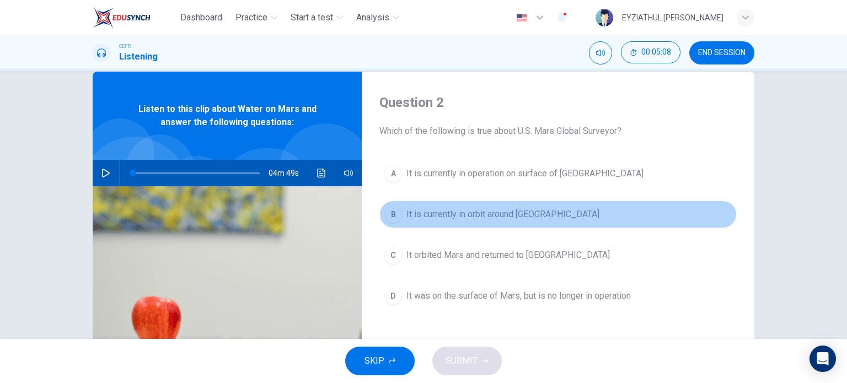
click at [482, 214] on span "It is currently in orbit around [GEOGRAPHIC_DATA]" at bounding box center [502, 214] width 193 height 13
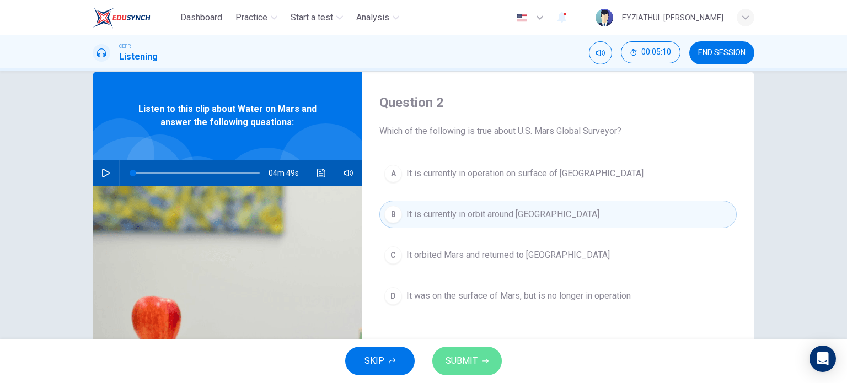
click at [492, 357] on button "SUBMIT" at bounding box center [466, 361] width 69 height 29
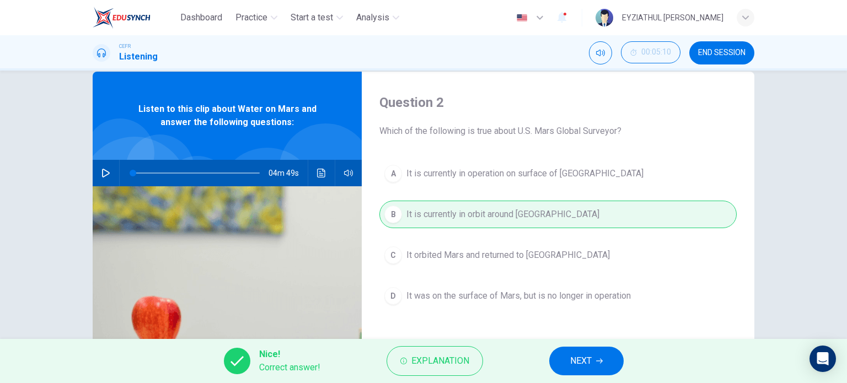
click at [558, 367] on button "NEXT" at bounding box center [586, 361] width 74 height 29
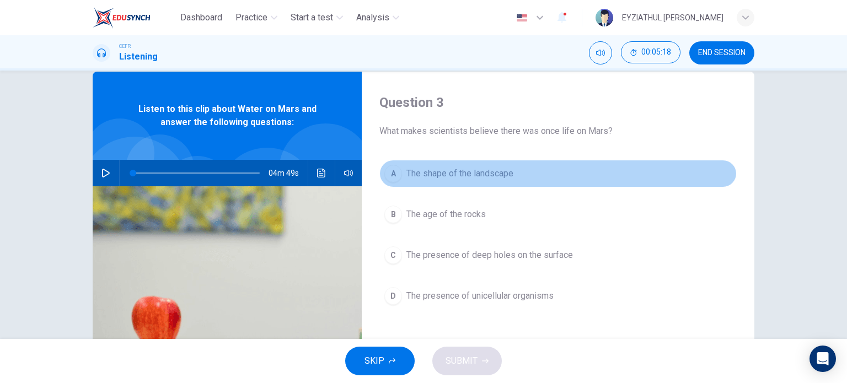
click at [457, 173] on span "The shape of the landscape" at bounding box center [459, 173] width 107 height 13
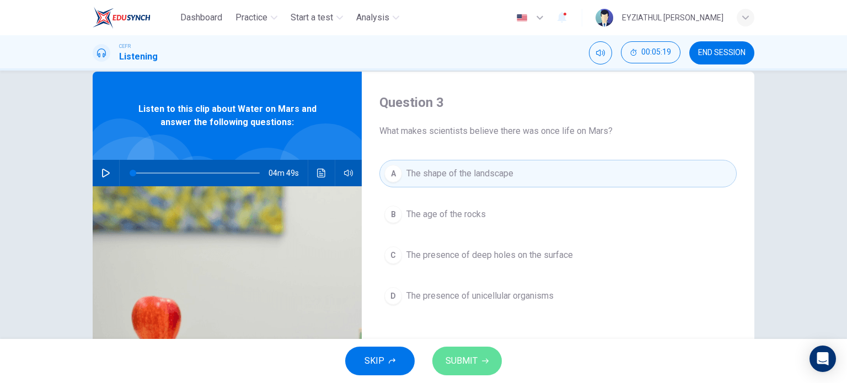
click at [470, 352] on button "SUBMIT" at bounding box center [466, 361] width 69 height 29
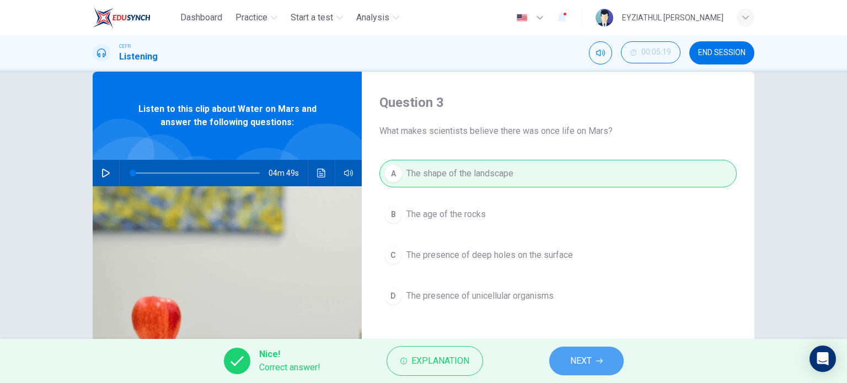
click at [568, 362] on button "NEXT" at bounding box center [586, 361] width 74 height 29
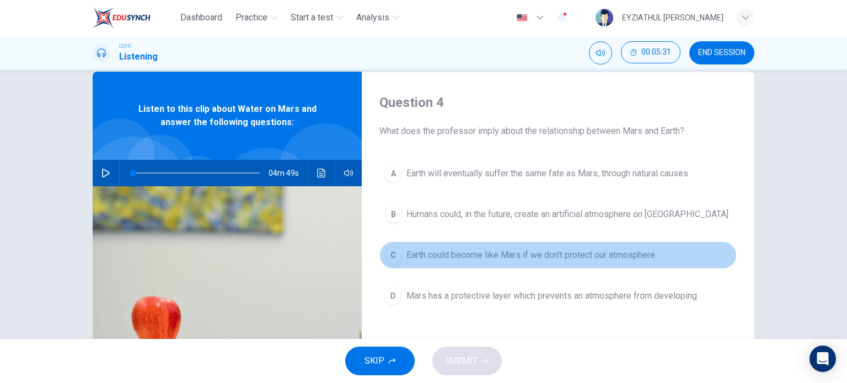
click at [557, 259] on span "Earth could become like Mars if we don't protect our atmosphere" at bounding box center [530, 255] width 249 height 13
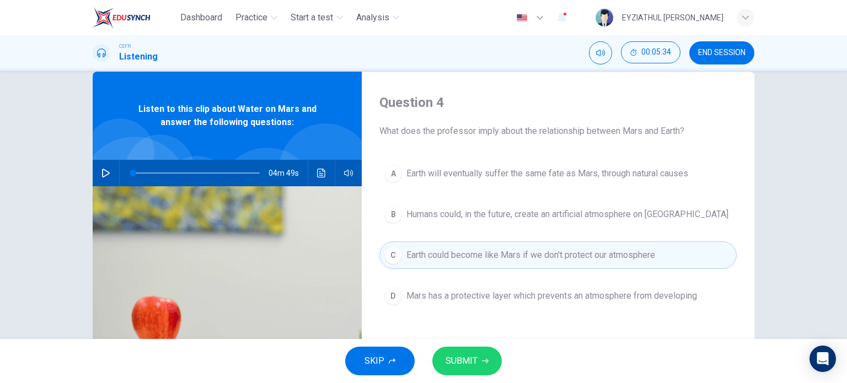
click at [474, 352] on button "SUBMIT" at bounding box center [466, 361] width 69 height 29
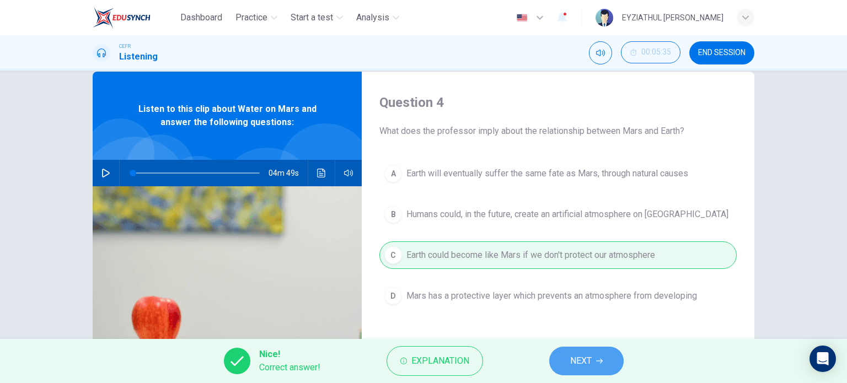
click at [568, 364] on button "NEXT" at bounding box center [586, 361] width 74 height 29
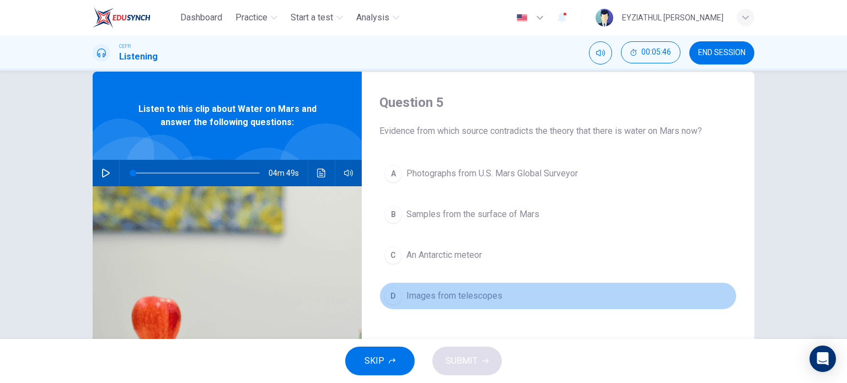
click at [474, 290] on span "Images from telescopes" at bounding box center [454, 295] width 96 height 13
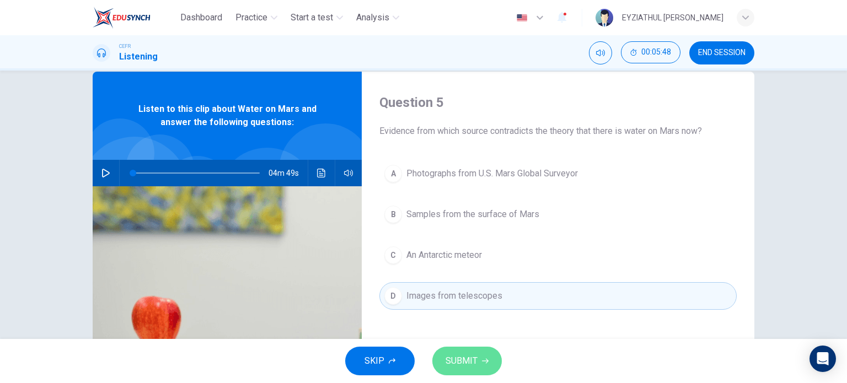
click at [474, 352] on button "SUBMIT" at bounding box center [466, 361] width 69 height 29
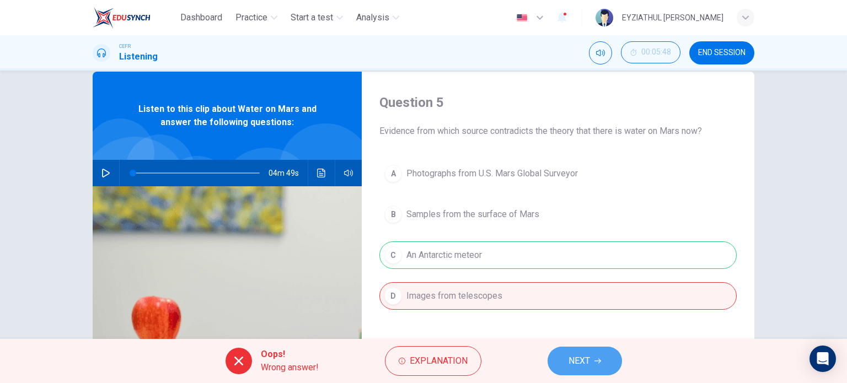
click at [569, 368] on span "NEXT" at bounding box center [578, 360] width 21 height 15
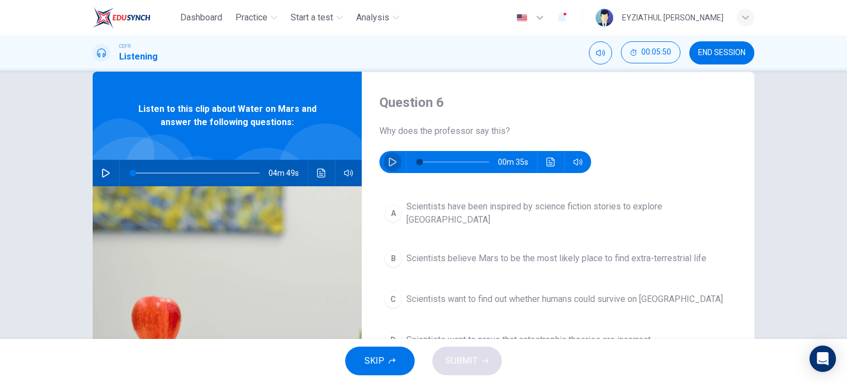
click at [394, 159] on button "button" at bounding box center [393, 162] width 18 height 22
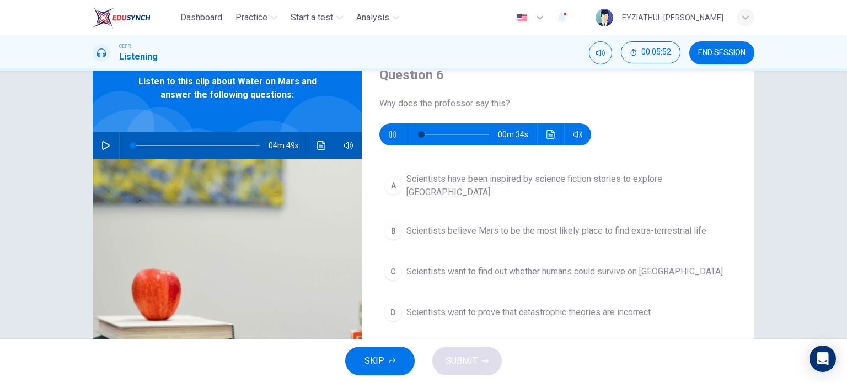
scroll to position [50, 0]
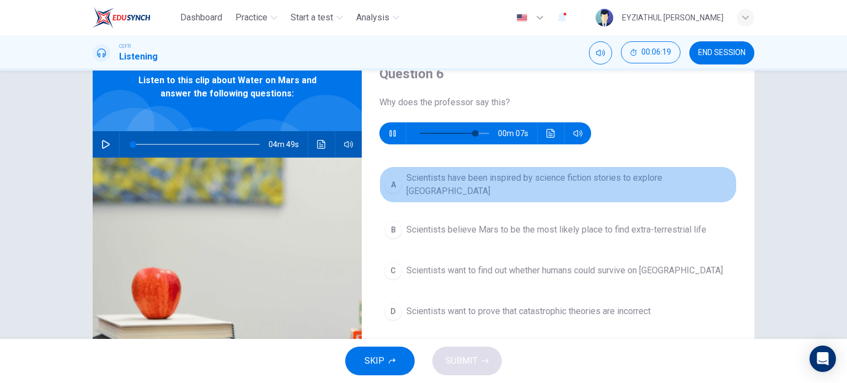
click at [406, 182] on span "Scientists have been inspired by science fiction stories to explore [GEOGRAPHIC…" at bounding box center [568, 184] width 325 height 26
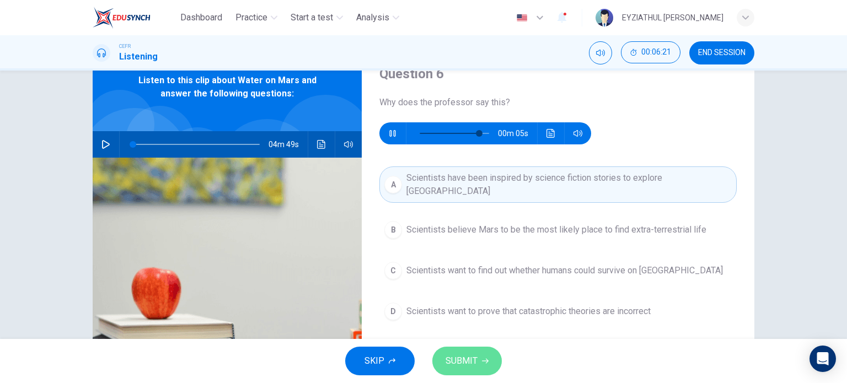
click at [482, 361] on icon "button" at bounding box center [485, 361] width 7 height 7
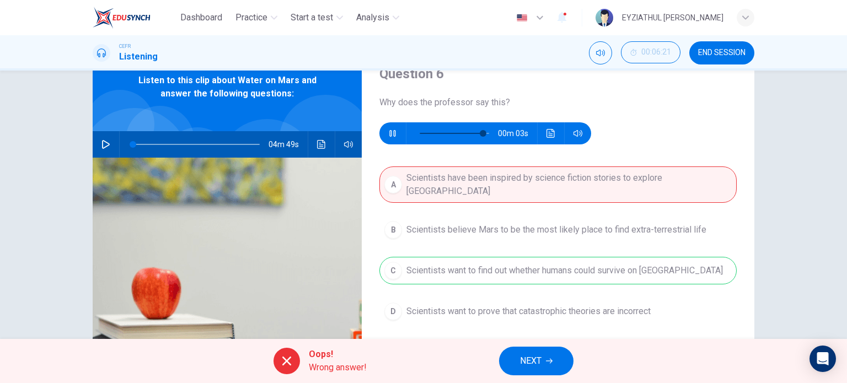
type input "94"
click at [529, 359] on span "NEXT" at bounding box center [530, 360] width 21 height 15
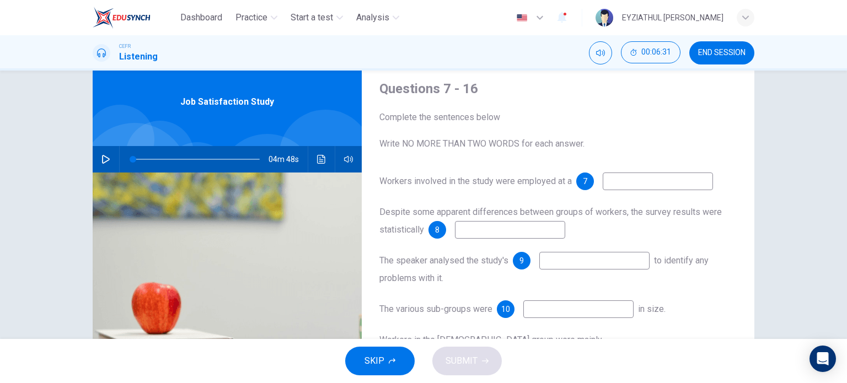
scroll to position [33, 0]
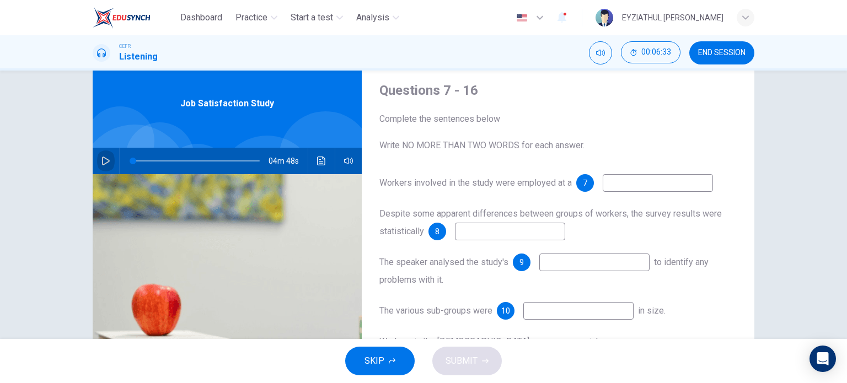
click at [108, 153] on button "button" at bounding box center [106, 161] width 18 height 26
click at [626, 177] on input at bounding box center [657, 183] width 110 height 18
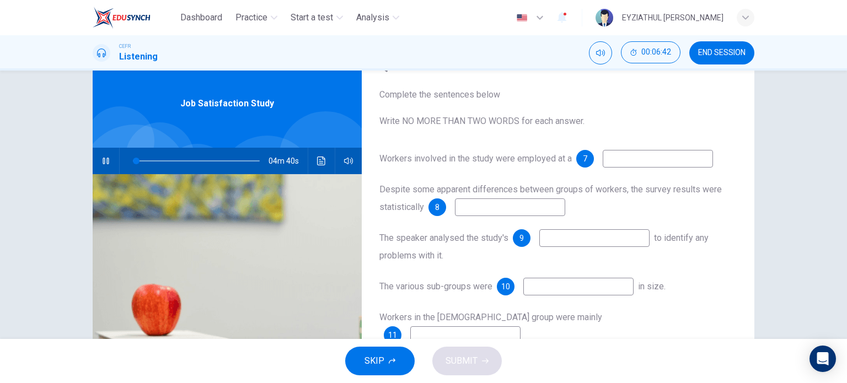
scroll to position [26, 0]
type input "16"
type input "c"
type input "16"
type input "call"
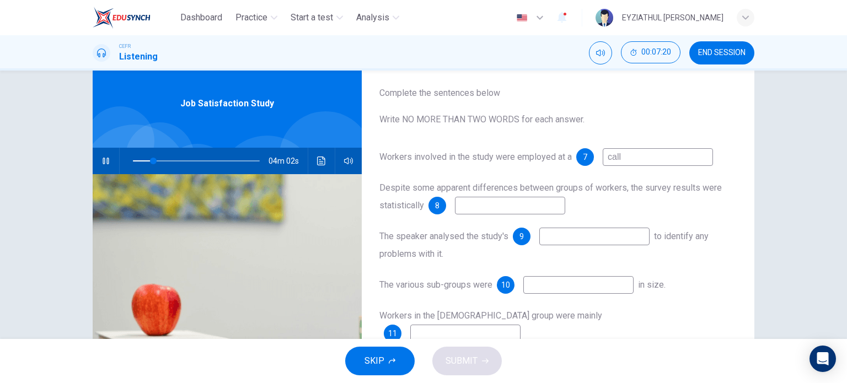
type input "16"
type input "call cente"
type input "17"
type input "call center"
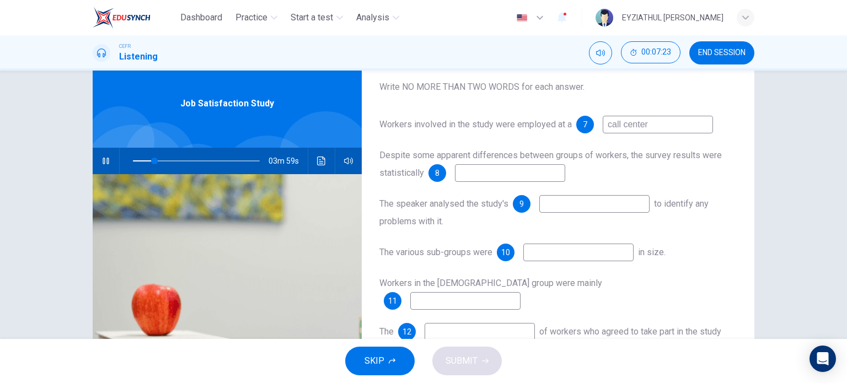
scroll to position [59, 0]
type input "17"
type input "call center"
click at [541, 175] on input at bounding box center [510, 173] width 110 height 18
type input "32"
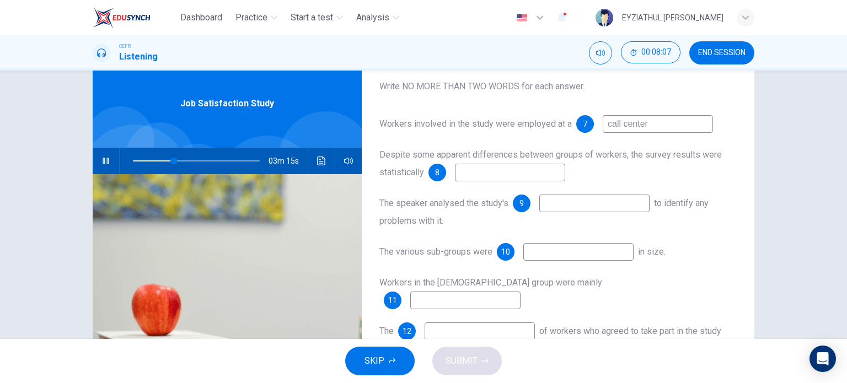
type input "i"
type input "33"
type input "incon"
type input "33"
type input "inconclu"
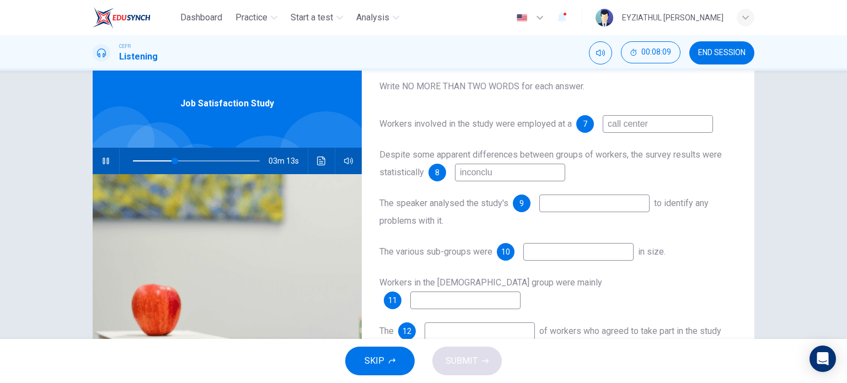
type input "33"
type input "inconclusive"
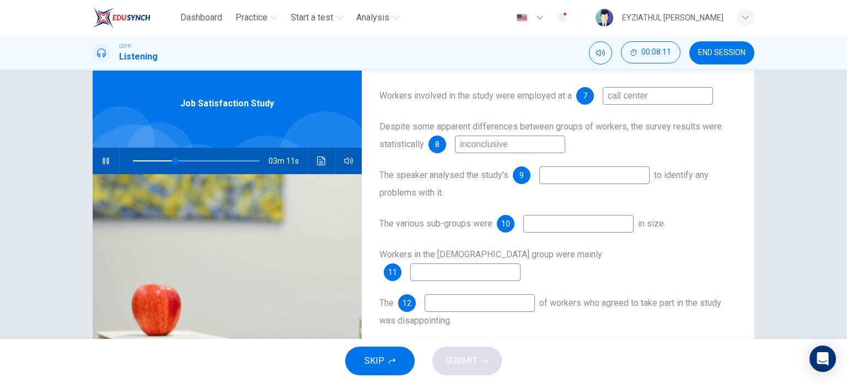
type input "34"
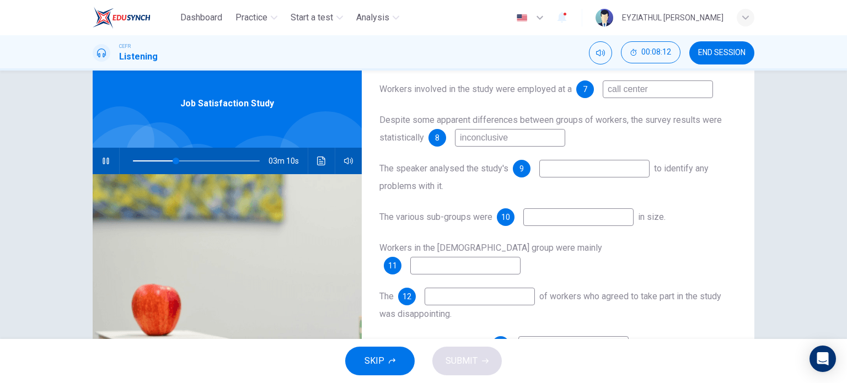
scroll to position [94, 0]
type input "inconclusive"
click at [551, 168] on input at bounding box center [594, 168] width 110 height 18
type input "41"
type input "me"
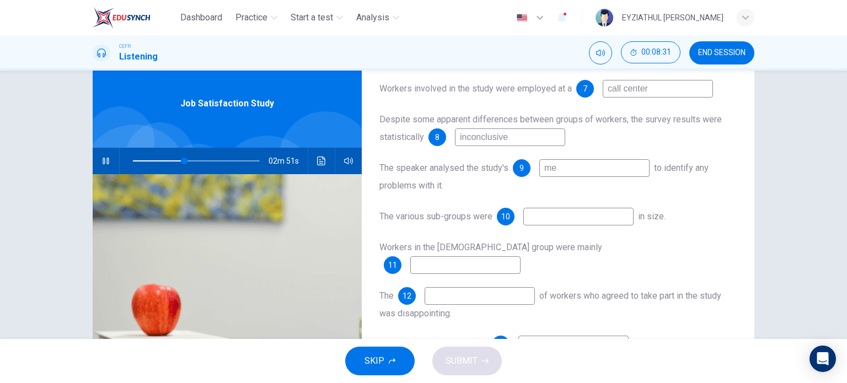
type input "41"
type input "methodo"
type input "41"
type input "methodolog"
type input "42"
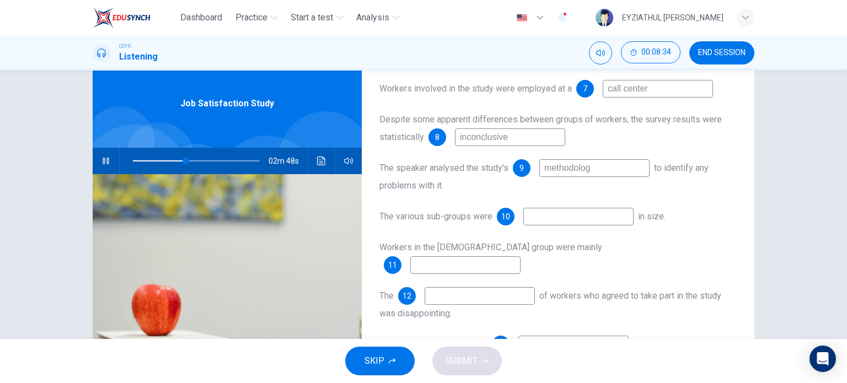
type input "methodology"
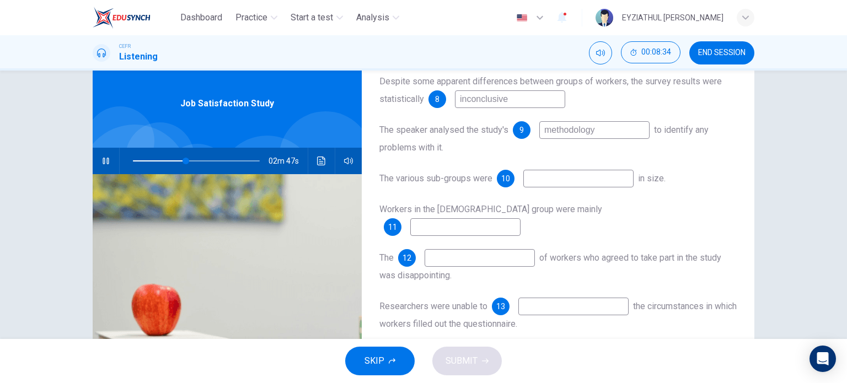
scroll to position [133, 0]
type input "42"
type input "methodology"
click at [551, 179] on input at bounding box center [578, 178] width 110 height 18
type input "44"
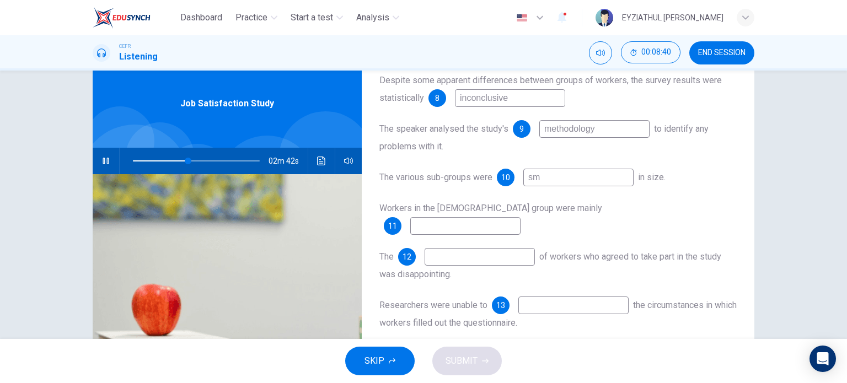
type input "sma"
type input "44"
type input "small"
type input "49"
type input "s"
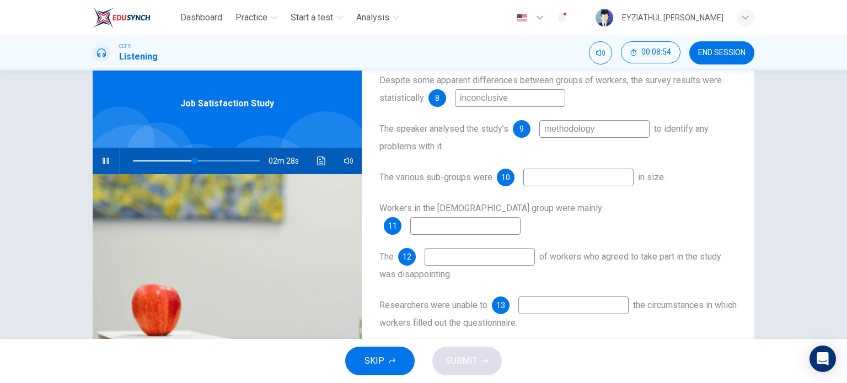
type input "49"
type input "un"
type input "49"
type input "unequa"
type input "50"
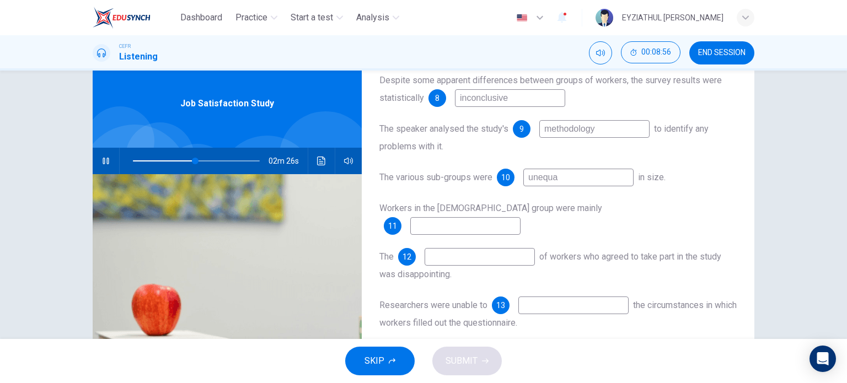
type input "unequal"
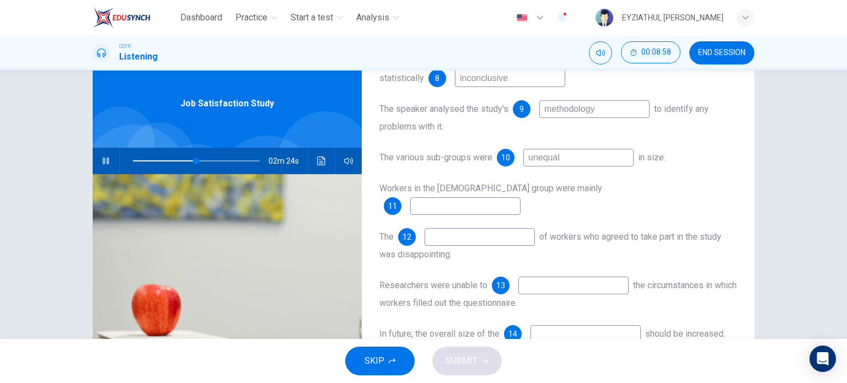
scroll to position [158, 0]
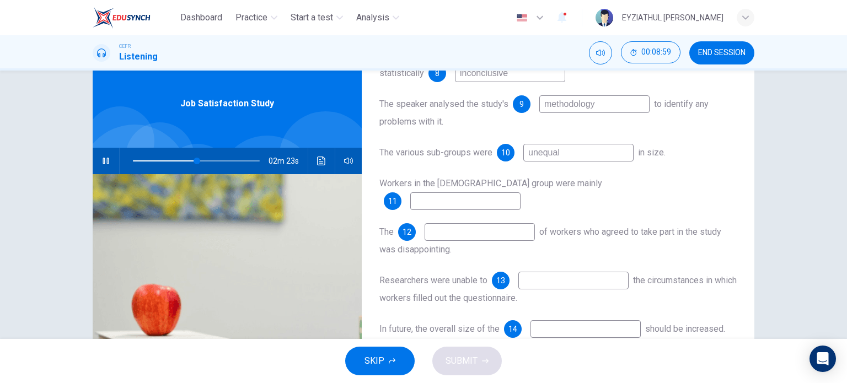
type input "51"
type input "unequal"
click at [520, 192] on input at bounding box center [465, 201] width 110 height 18
type input "54"
type input "fe"
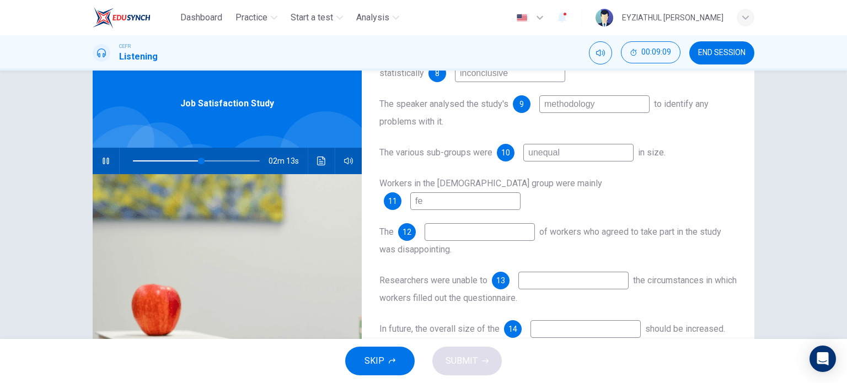
type input "54"
type input "[DEMOGRAPHIC_DATA]"
type input "55"
type input "[DEMOGRAPHIC_DATA]"
click at [494, 223] on input at bounding box center [479, 232] width 110 height 18
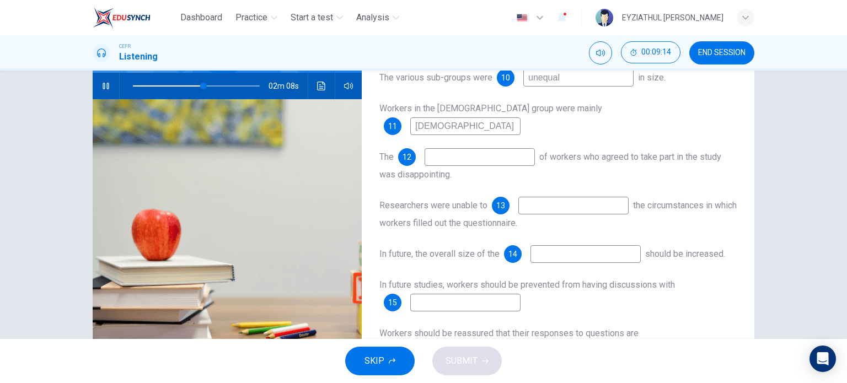
scroll to position [118, 0]
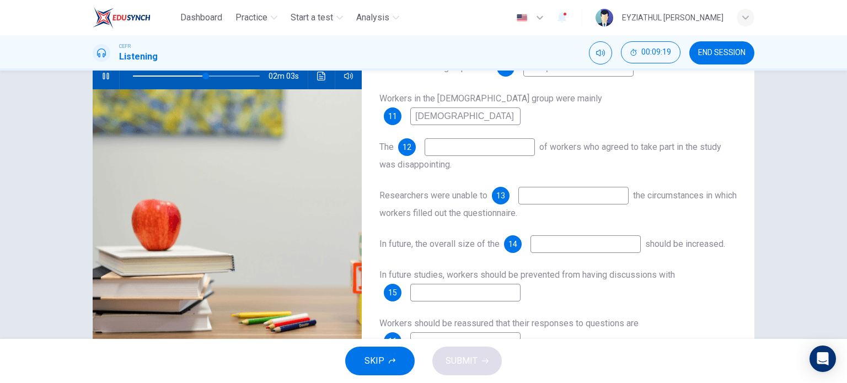
type input "58"
type input "respo"
type input "58"
type input "response"
type input "59"
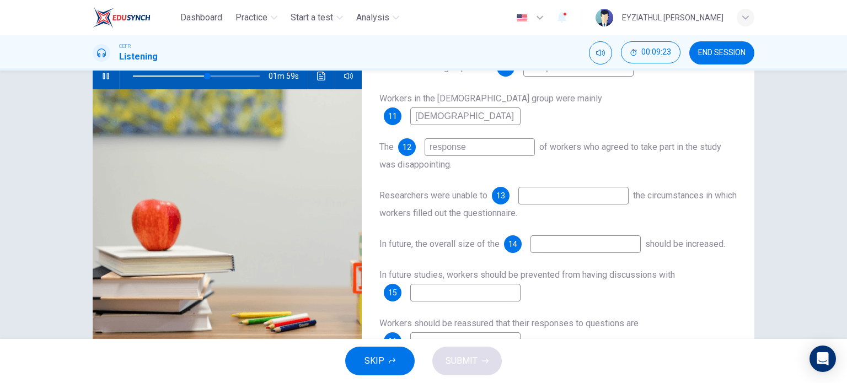
type input "response"
click at [556, 187] on input at bounding box center [573, 196] width 110 height 18
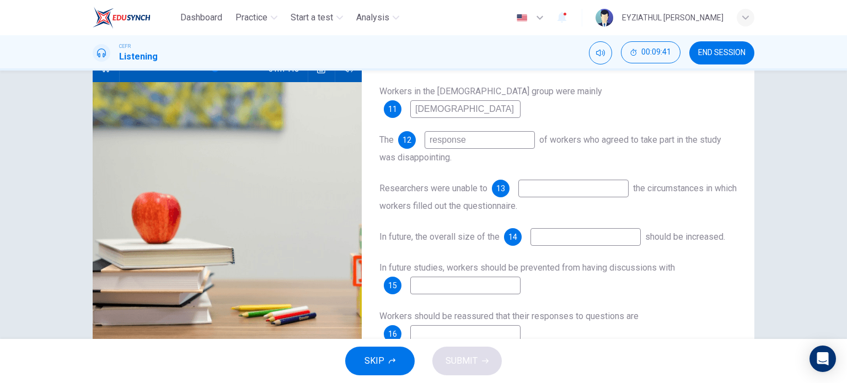
type input "65"
type input "li"
type input "66"
type input "limited"
type input "66"
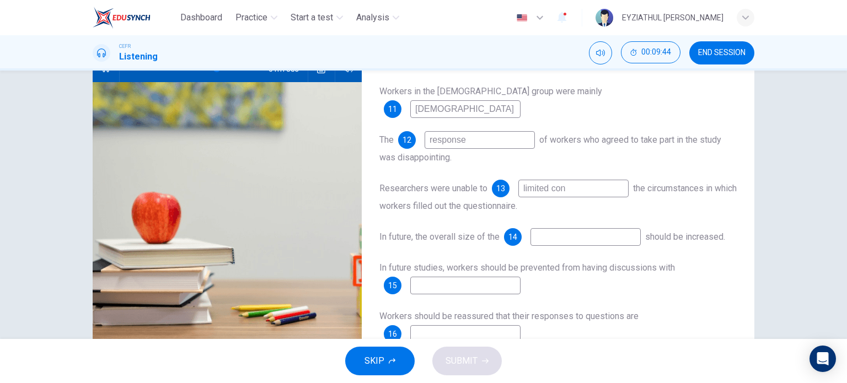
type input "limited conr"
type input "66"
type input "limited conrol"
type input "67"
type input "limited conr"
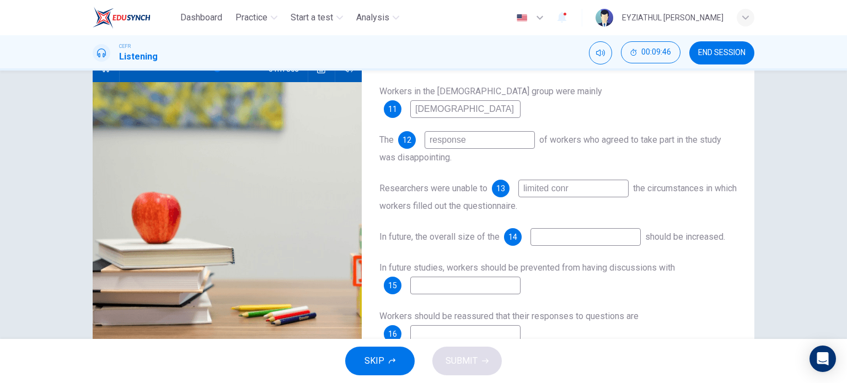
type input "67"
type input "limited cont"
type input "67"
type input "limited control"
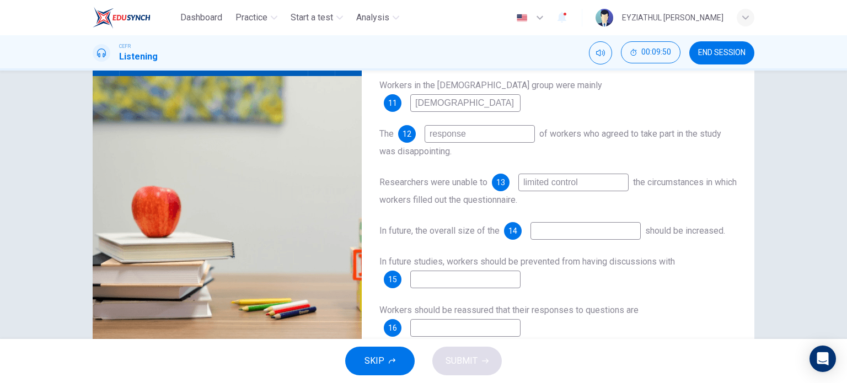
scroll to position [130, 0]
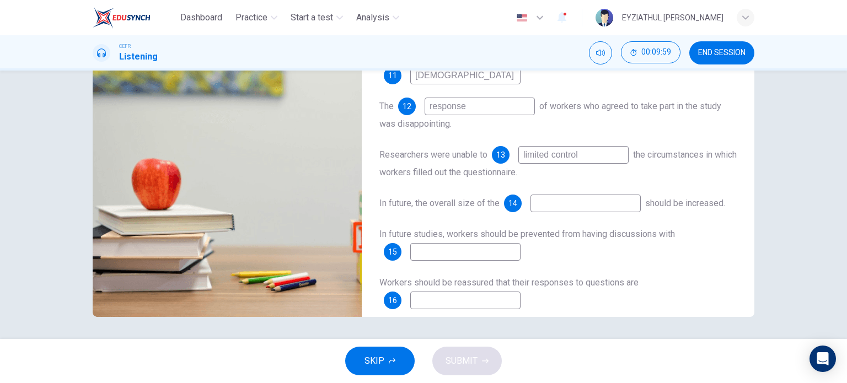
type input "71"
type input "limited control"
click at [560, 195] on input at bounding box center [585, 204] width 110 height 18
type input "79"
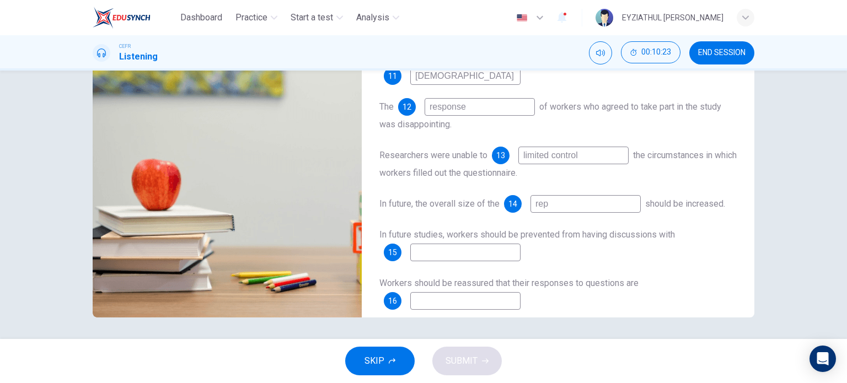
type input "repo"
type input "80"
type input "repondent"
type input "80"
type input "repondents"
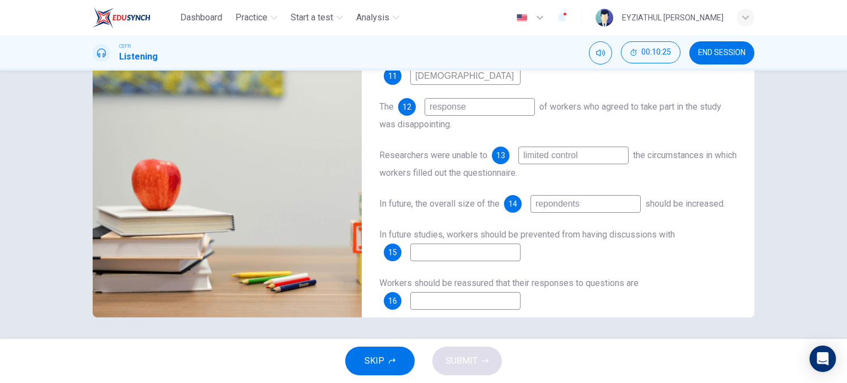
type input "80"
type input "repondents"
click at [510, 244] on input at bounding box center [465, 253] width 110 height 18
click at [470, 293] on input at bounding box center [465, 301] width 110 height 18
type input "90"
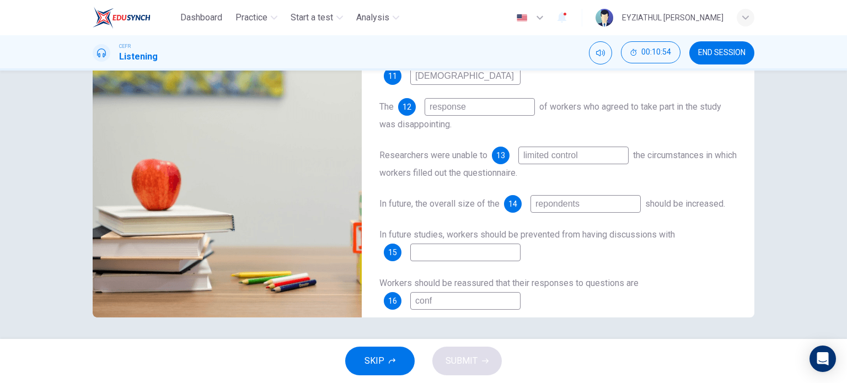
type input "confi"
type input "91"
type input "confident"
type input "91"
type input "confidential"
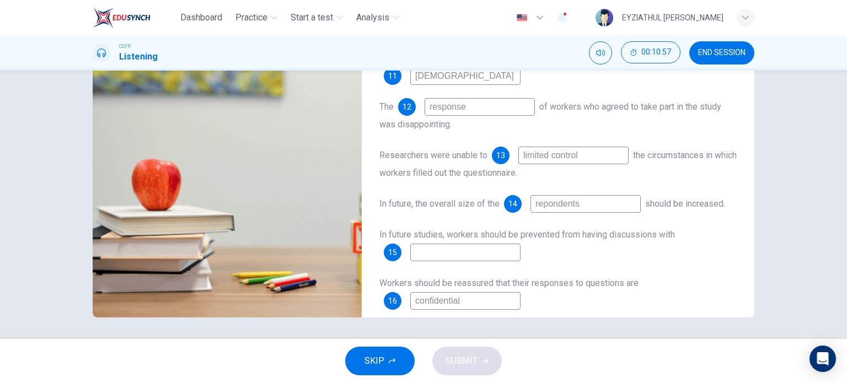
type input "92"
type input "confidential"
click at [453, 244] on input at bounding box center [465, 253] width 110 height 18
type input "93"
type input "c"
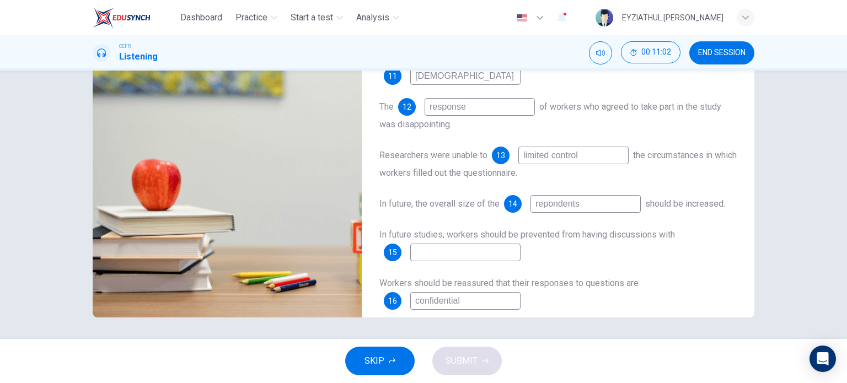
type input "93"
type input "co"
type input "93"
type input "col"
type input "93"
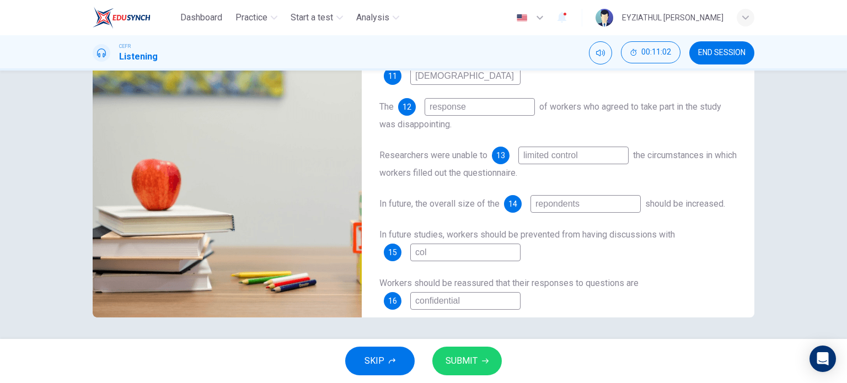
type input "coll"
type input "93"
type input "colle"
type input "93"
type input "colleg"
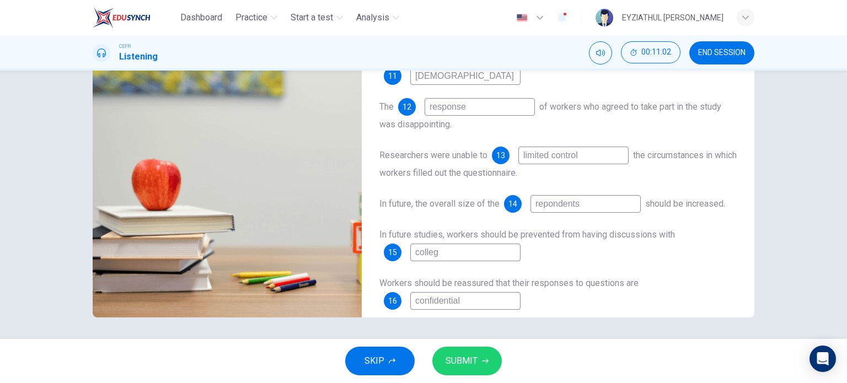
type input "93"
type input "collegu"
type input "93"
type input "collegue"
type input "93"
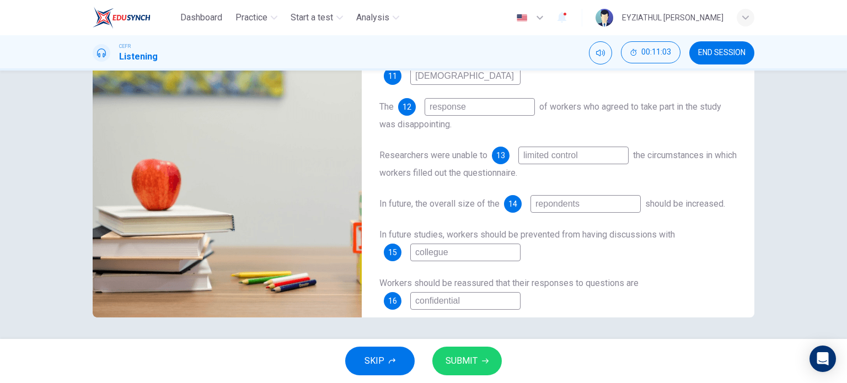
type input "collegues"
type input "94"
type input "collegues"
click at [465, 362] on span "SUBMIT" at bounding box center [461, 360] width 32 height 15
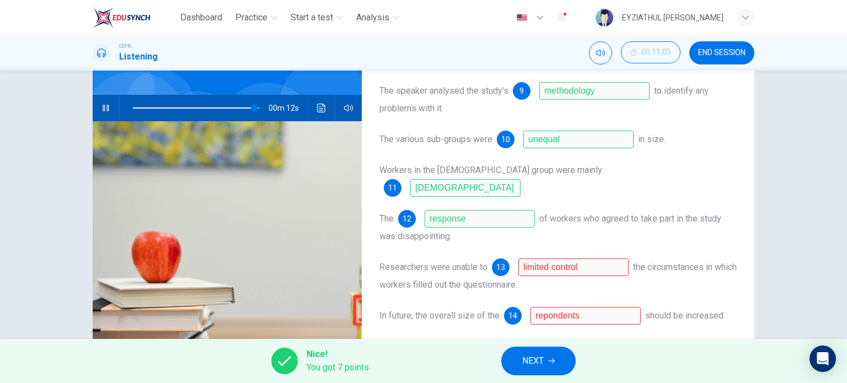
scroll to position [85, 0]
click at [103, 106] on icon "button" at bounding box center [105, 108] width 9 height 9
type input "96"
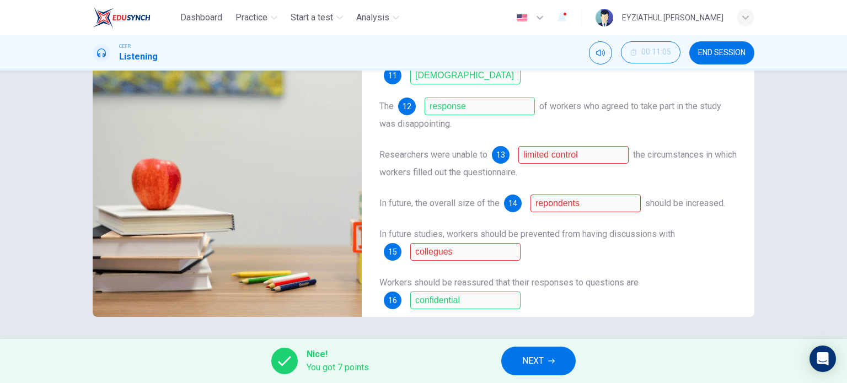
scroll to position [137, 0]
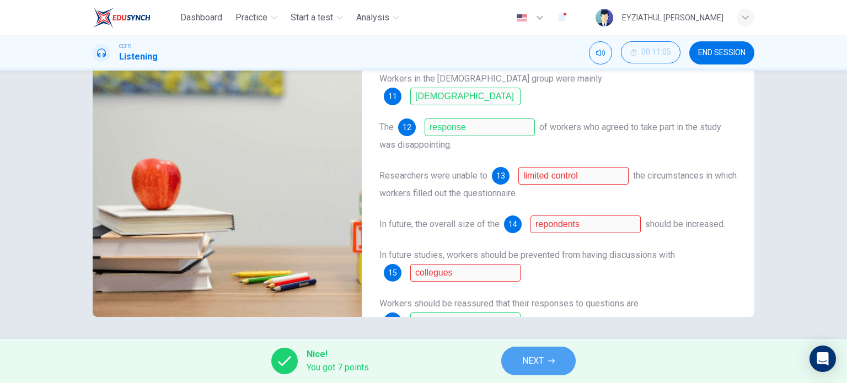
click at [540, 373] on button "NEXT" at bounding box center [538, 361] width 74 height 29
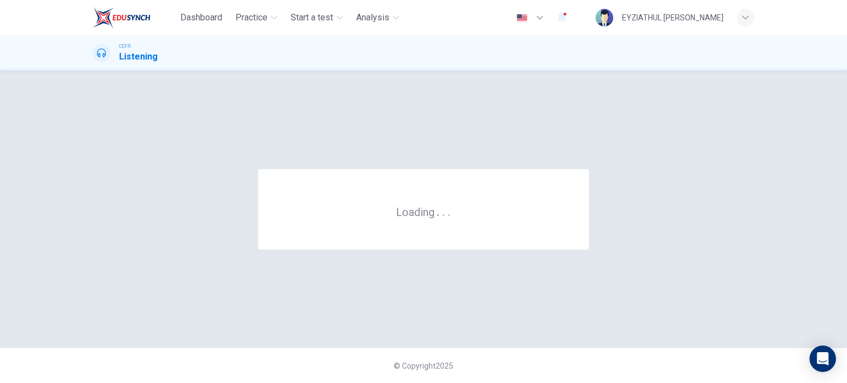
scroll to position [0, 0]
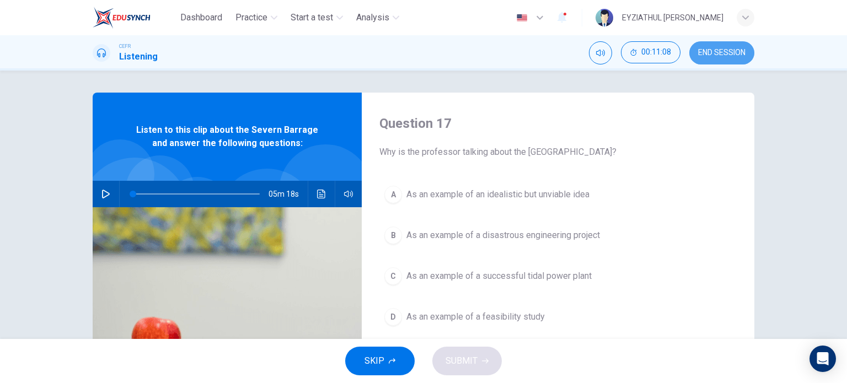
click at [724, 49] on span "END SESSION" at bounding box center [721, 52] width 47 height 9
